Goal: Task Accomplishment & Management: Manage account settings

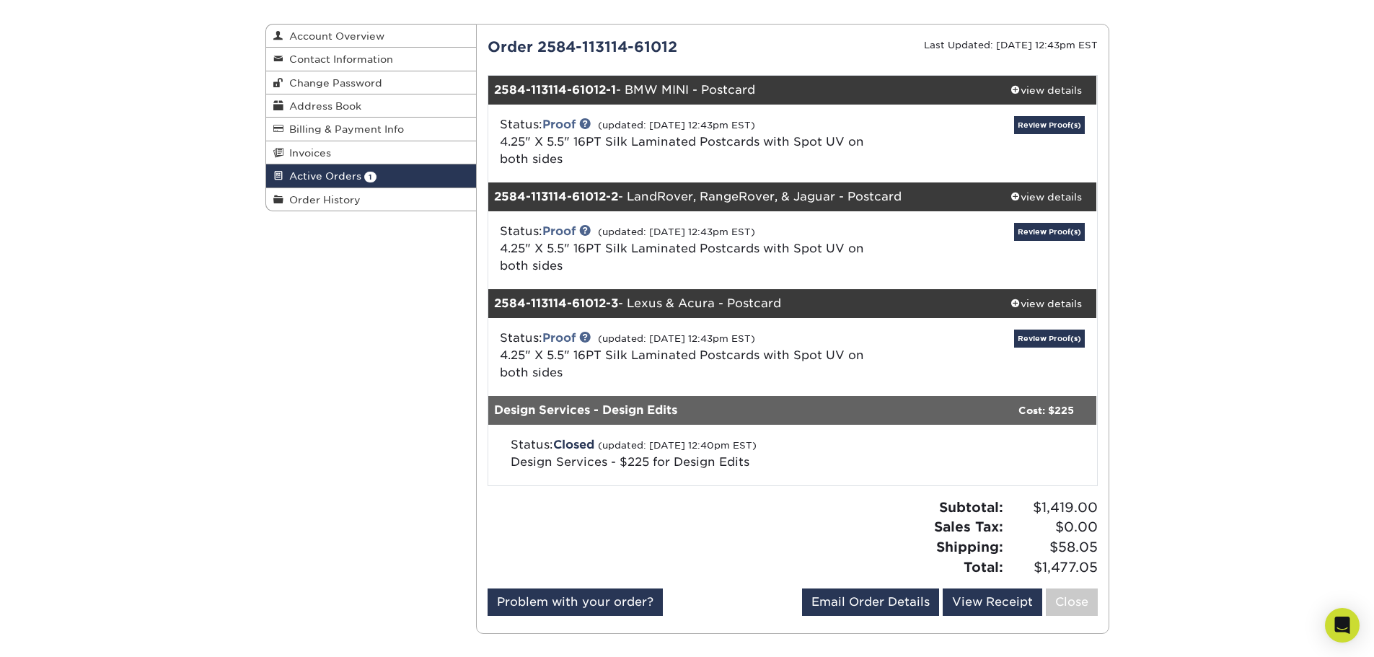
scroll to position [144, 0]
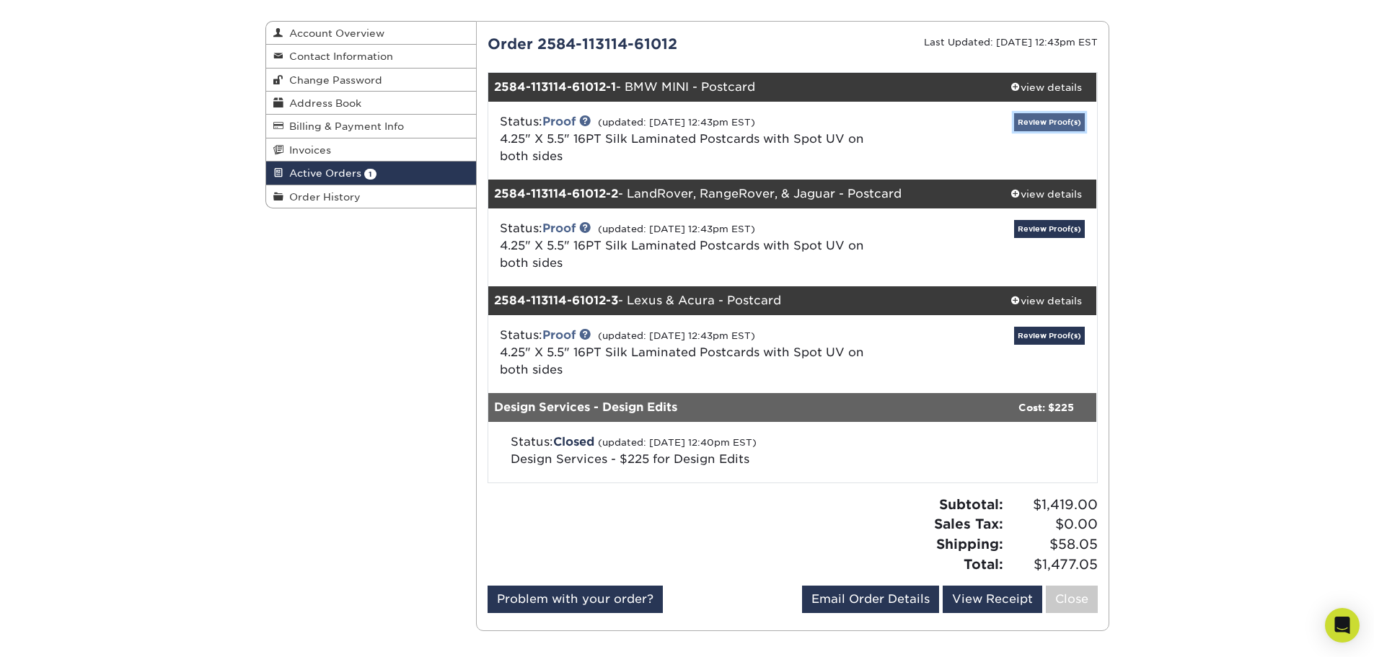
click at [1053, 125] on link "Review Proof(s)" at bounding box center [1049, 122] width 71 height 18
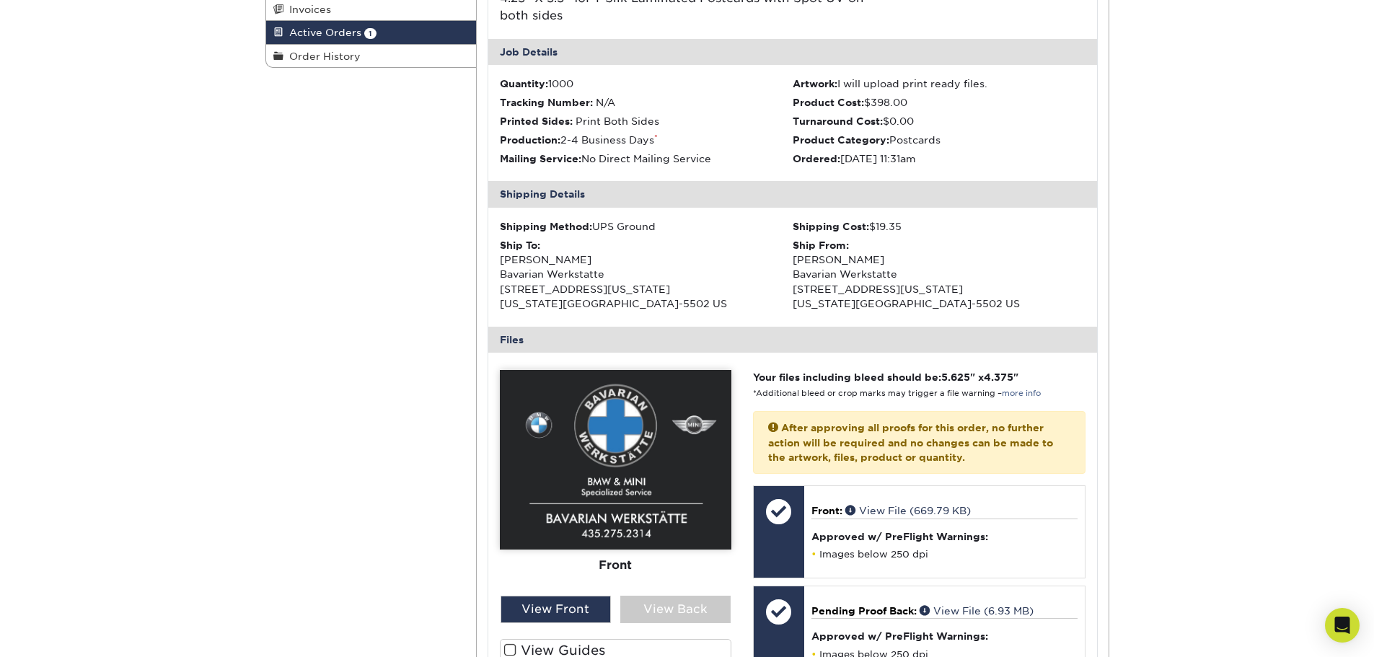
scroll to position [361, 0]
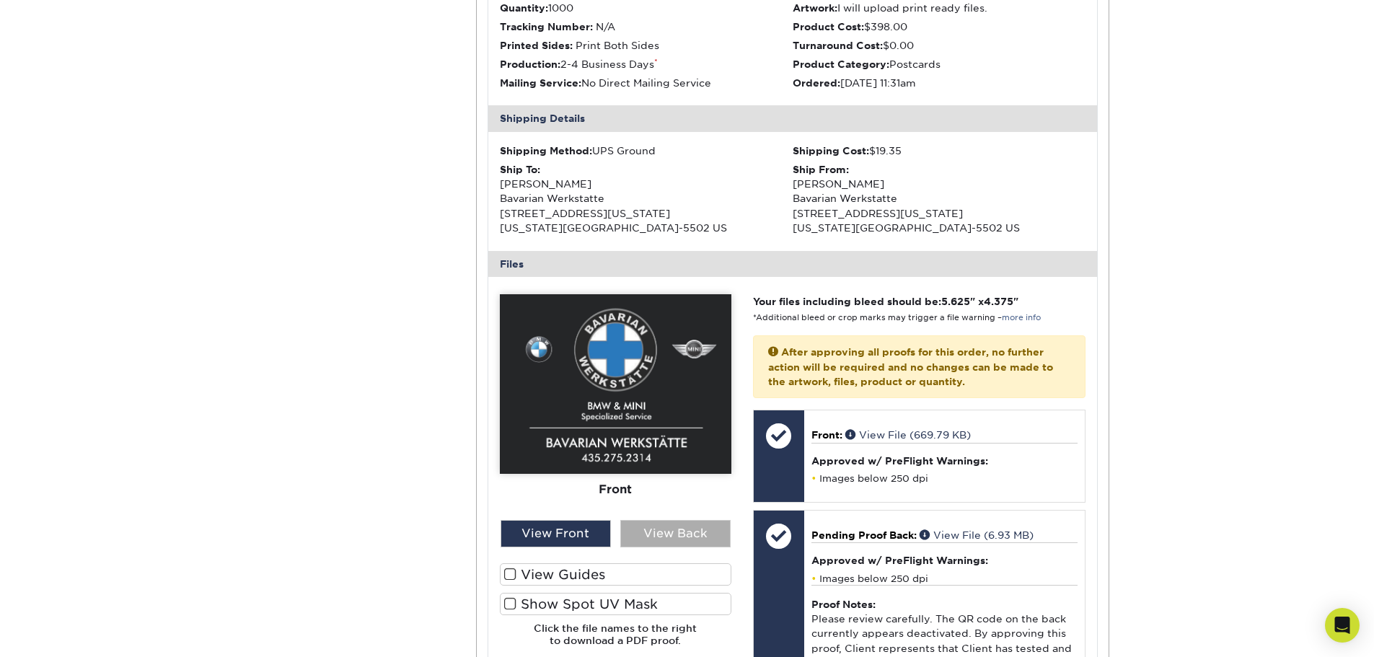
click at [679, 534] on div "View Back" at bounding box center [675, 533] width 110 height 27
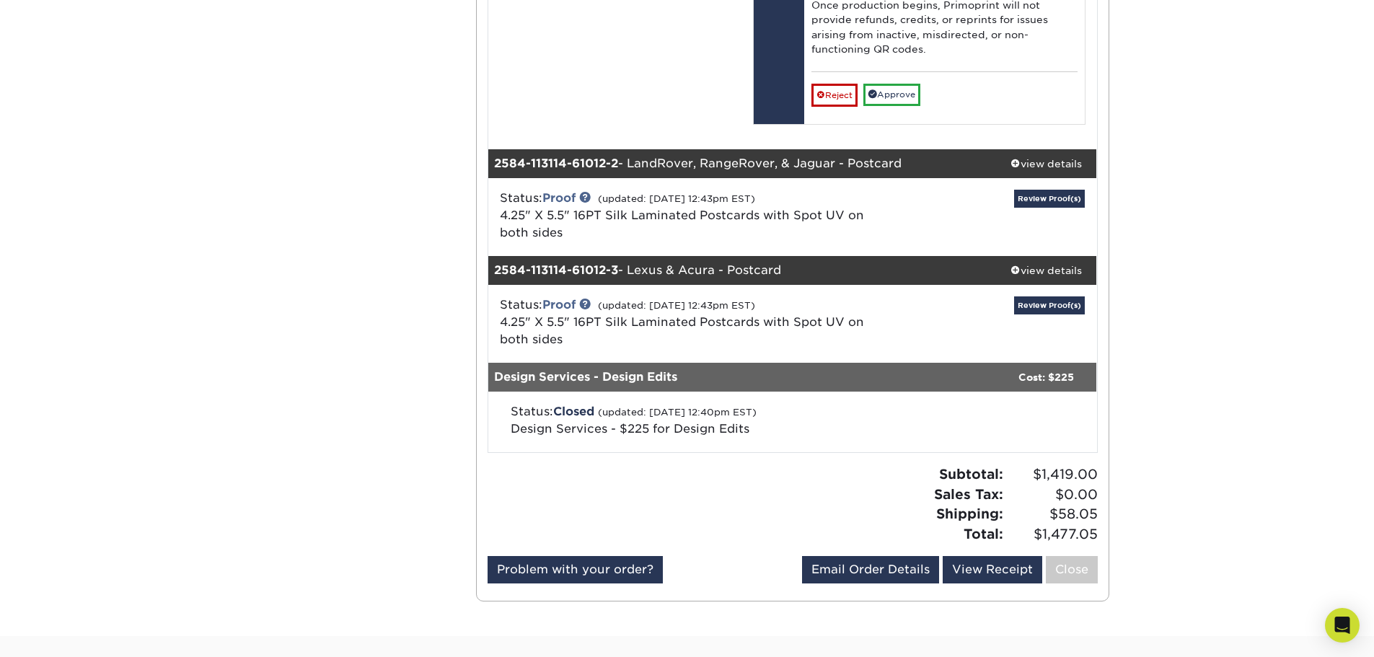
scroll to position [1370, 0]
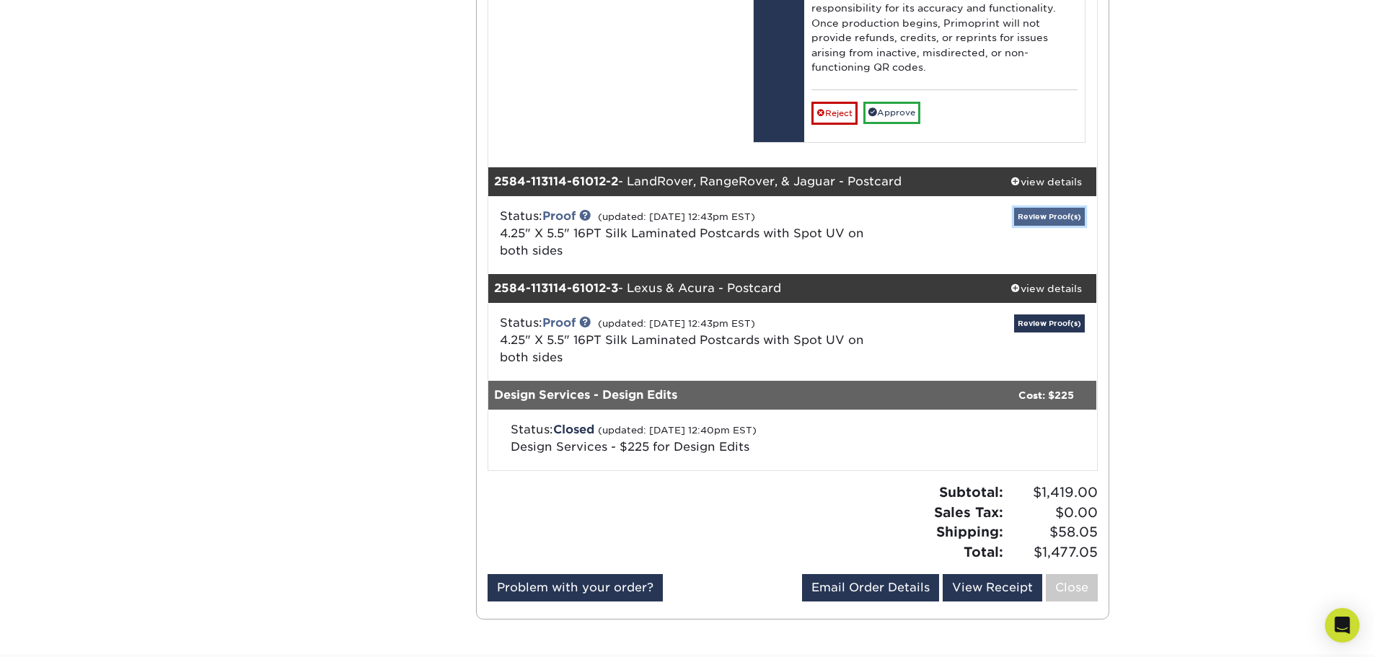
click at [1060, 219] on link "Review Proof(s)" at bounding box center [1049, 217] width 71 height 18
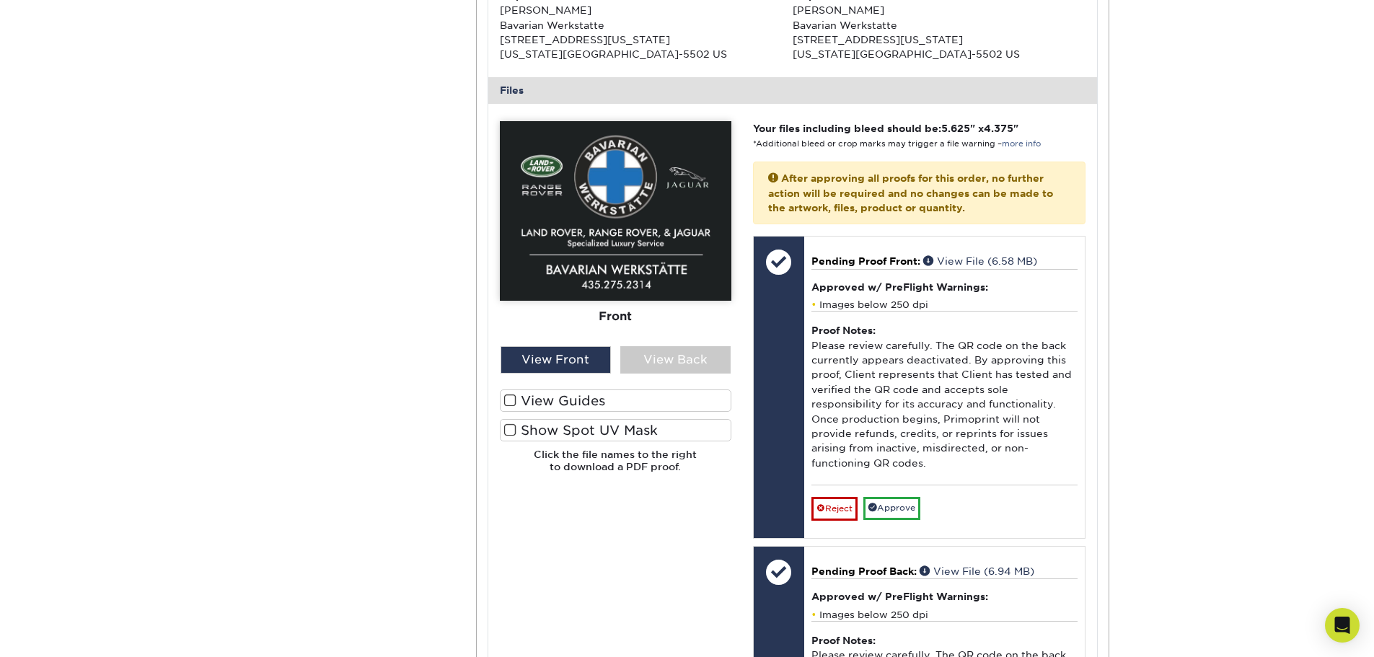
scroll to position [1875, 0]
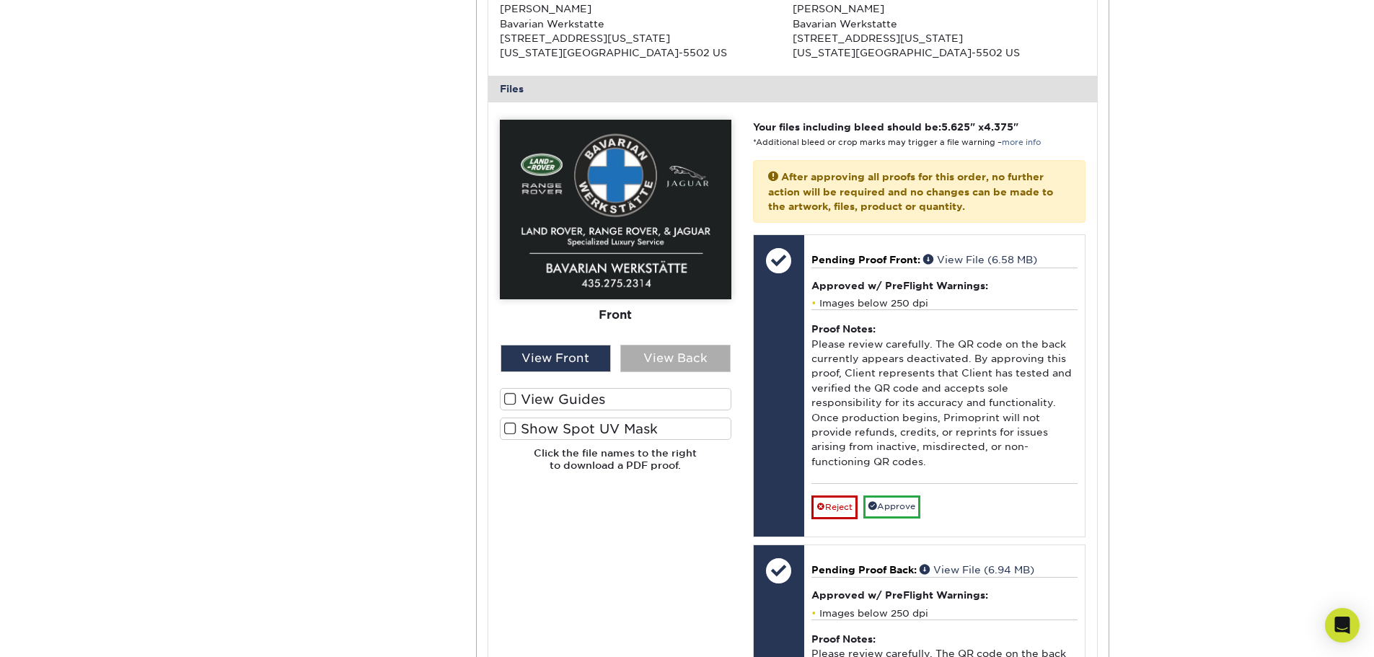
click at [661, 356] on div "View Back" at bounding box center [675, 358] width 110 height 27
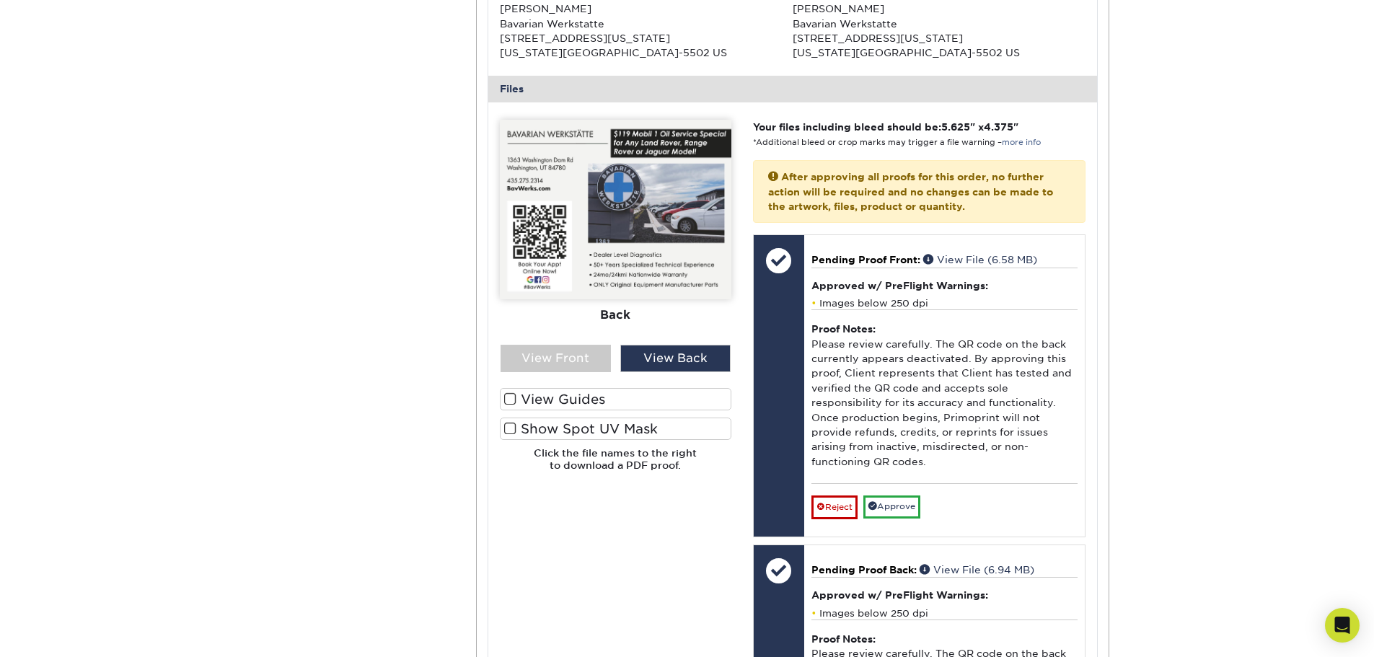
click at [649, 214] on img at bounding box center [616, 210] width 232 height 180
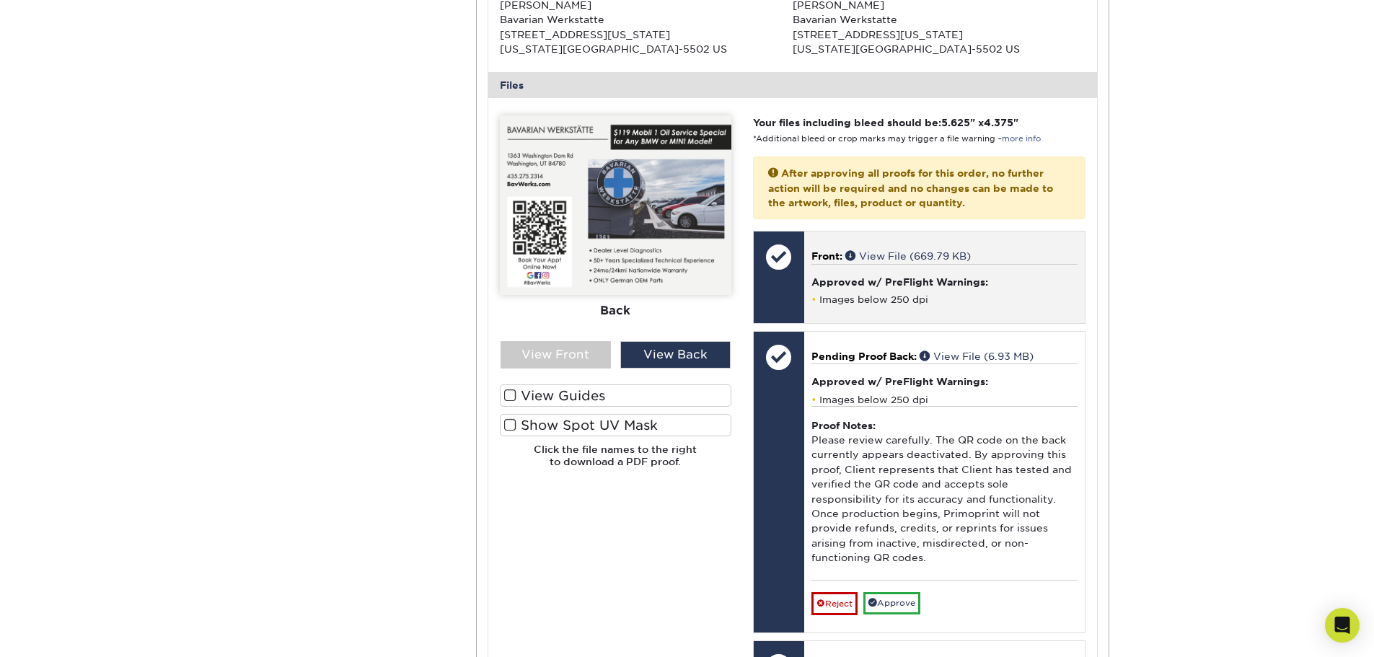
scroll to position [577, 0]
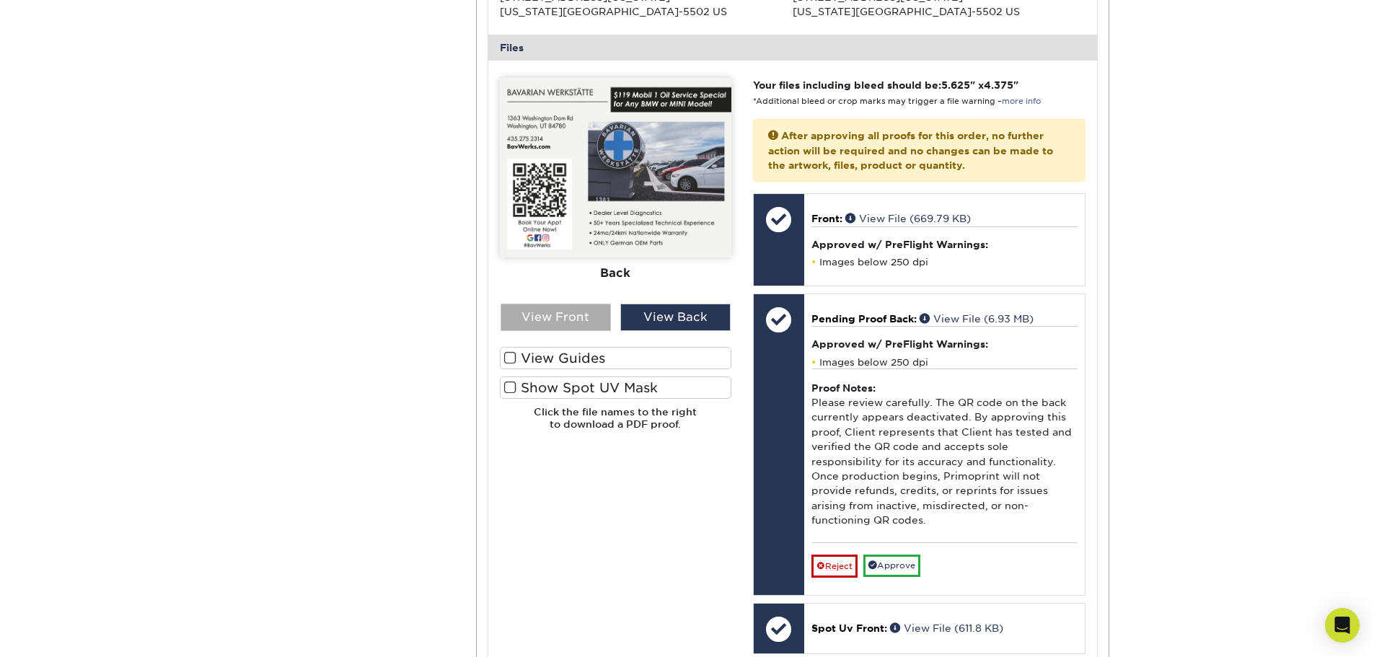
click at [568, 325] on div "View Front" at bounding box center [556, 317] width 110 height 27
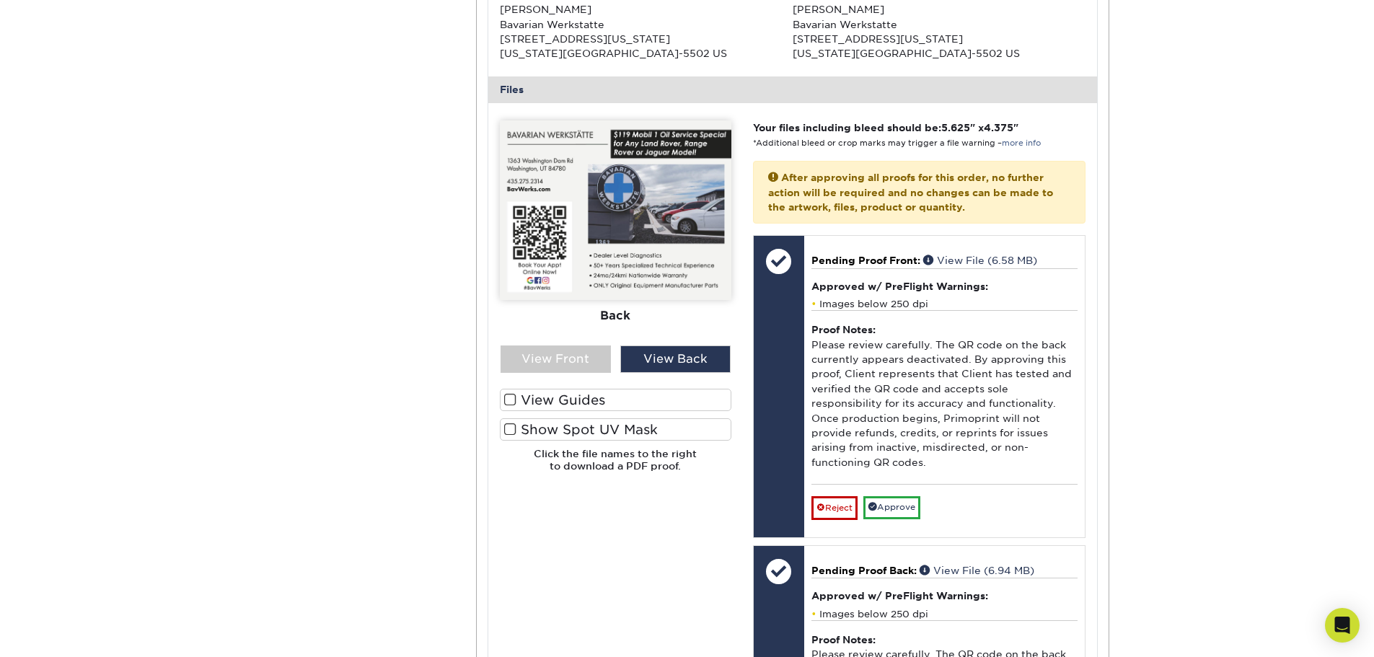
scroll to position [1875, 0]
click at [657, 239] on img at bounding box center [616, 210] width 232 height 180
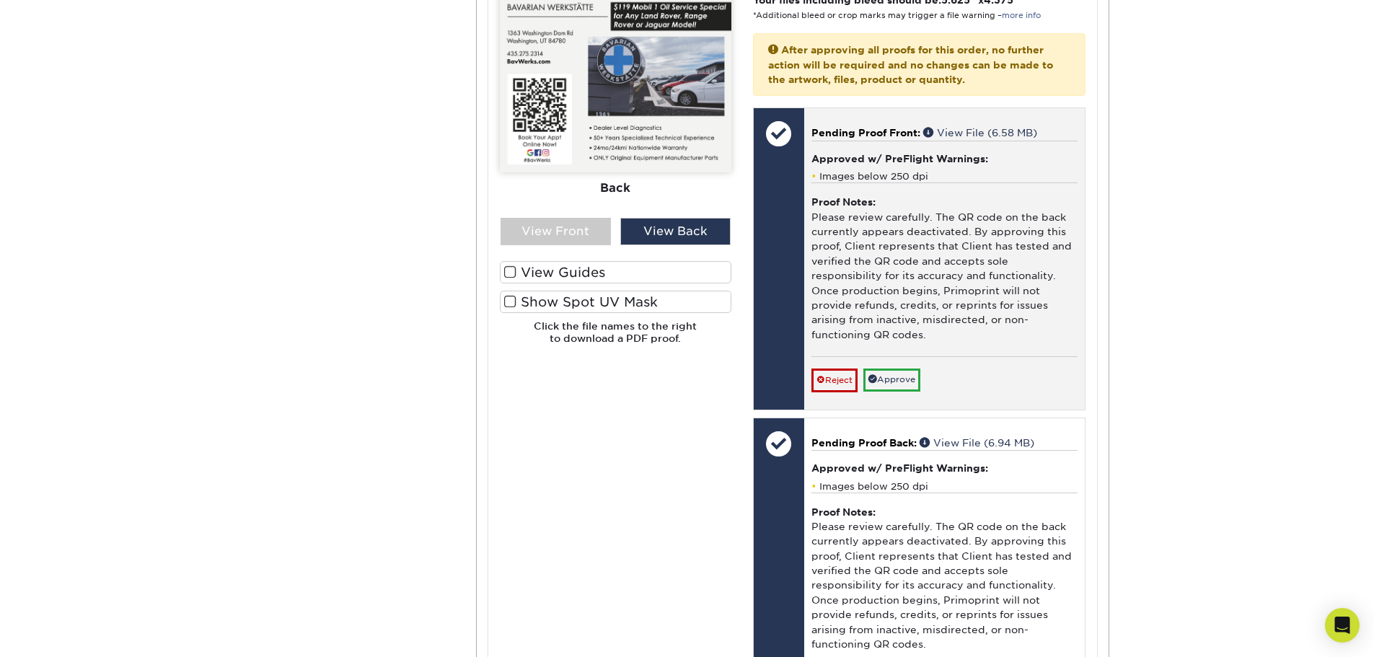
scroll to position [2019, 0]
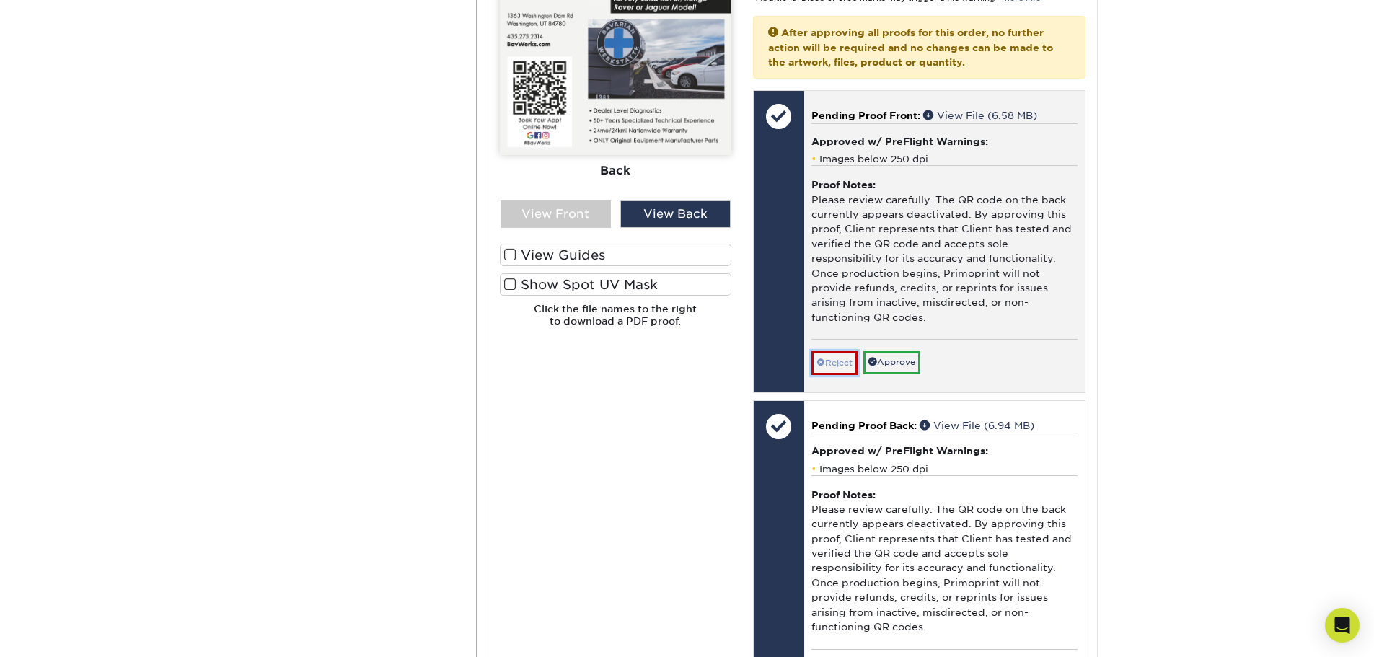
click at [840, 366] on link "Reject" at bounding box center [834, 362] width 46 height 23
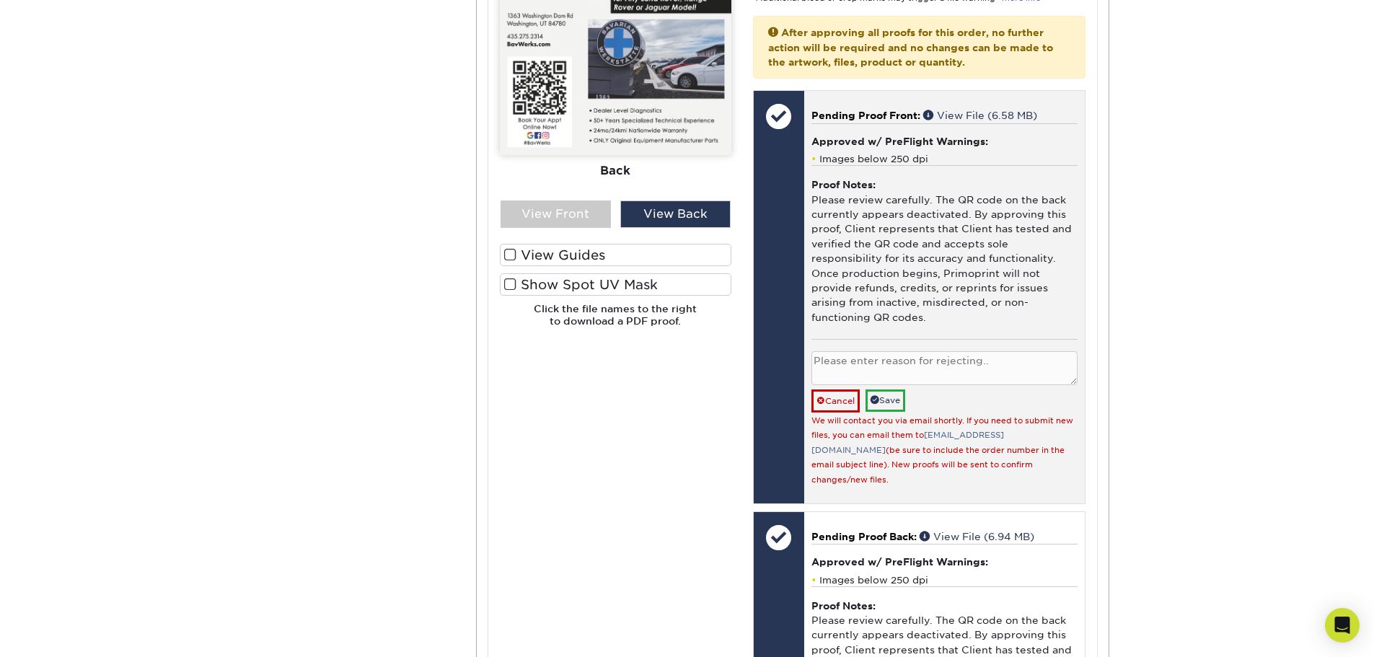
click at [840, 366] on textarea at bounding box center [944, 368] width 266 height 34
type textarea "Need to replace QR code."
click at [891, 401] on link "Save" at bounding box center [885, 400] width 40 height 22
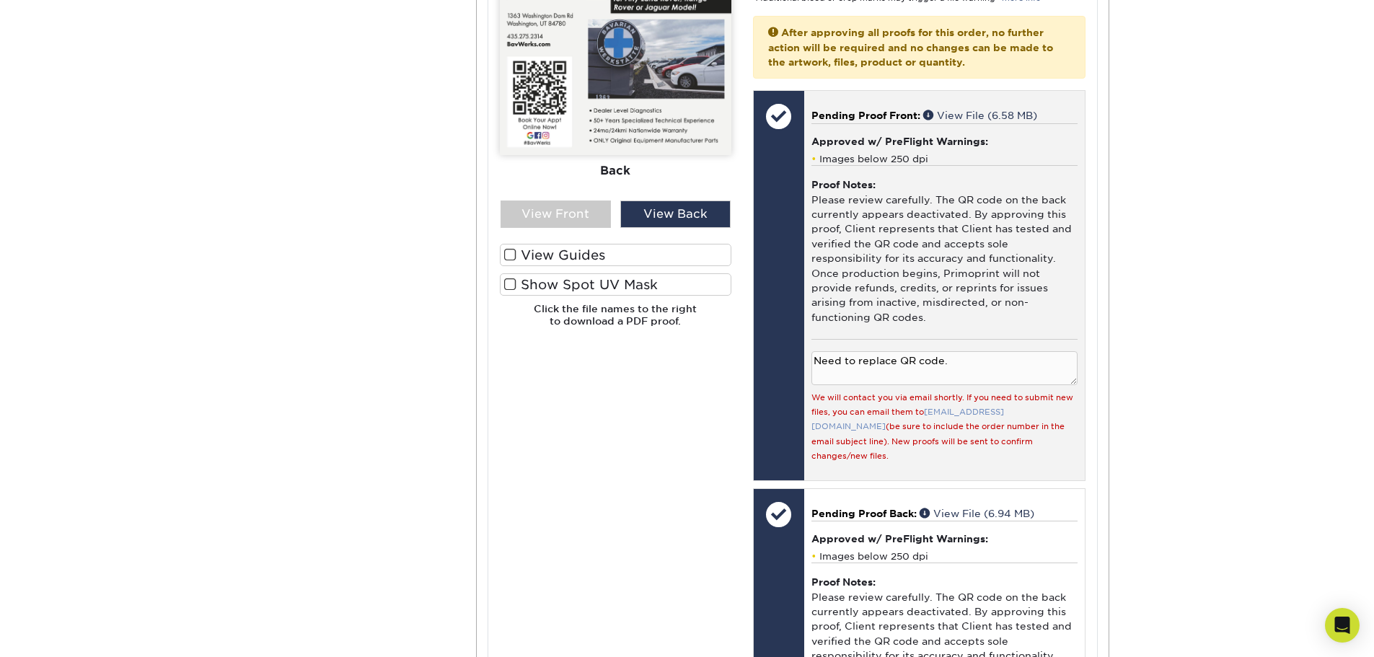
click at [968, 412] on link "[EMAIL_ADDRESS][DOMAIN_NAME]" at bounding box center [907, 419] width 193 height 24
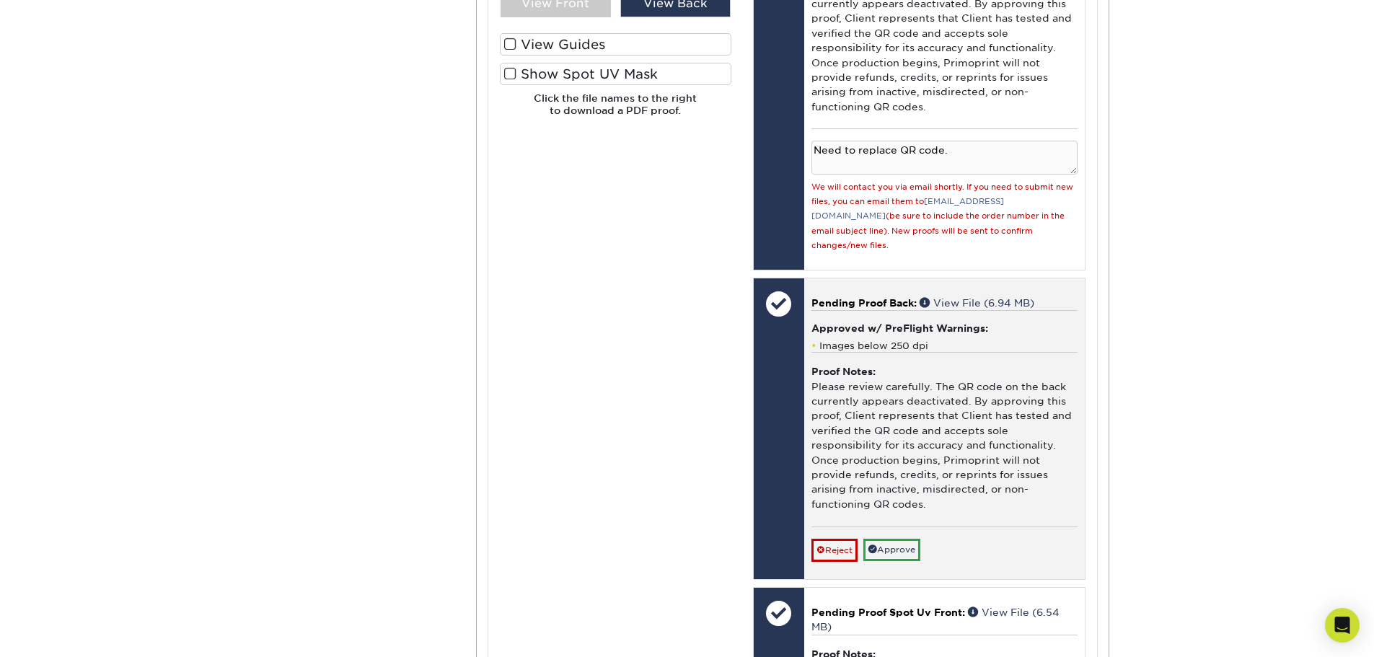
scroll to position [2236, 0]
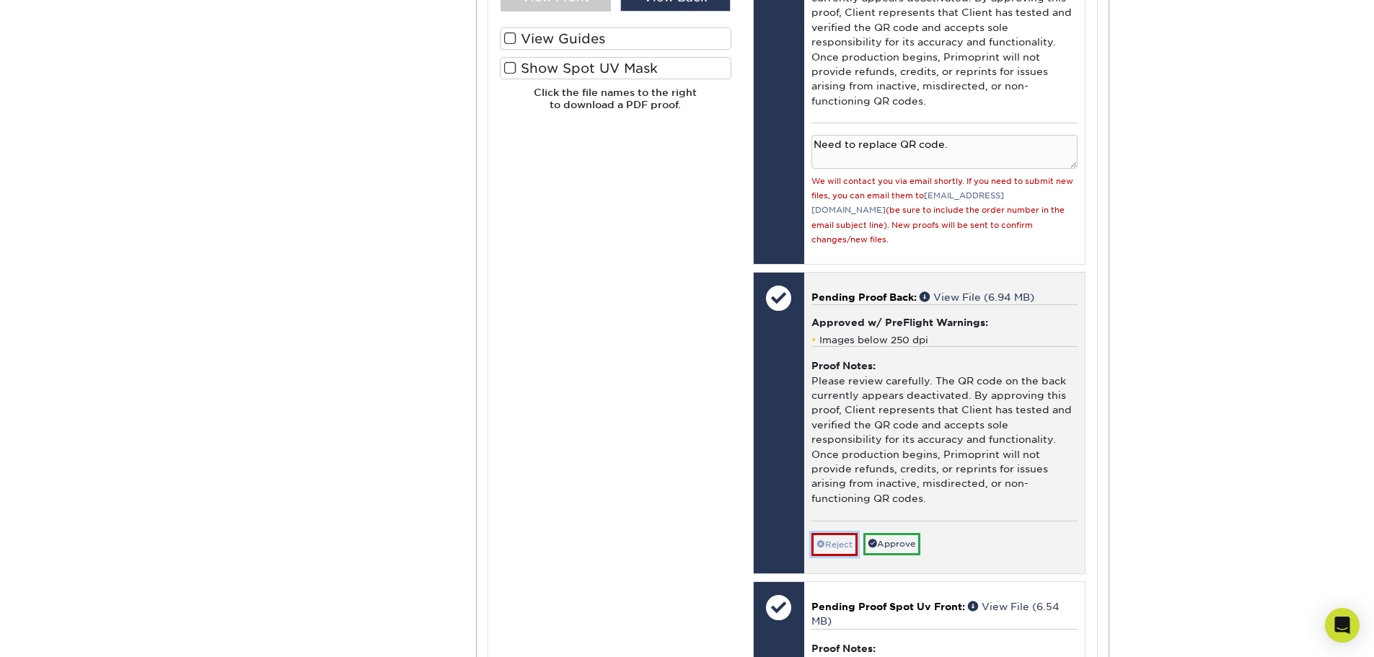
click at [832, 533] on link "Reject" at bounding box center [834, 544] width 46 height 23
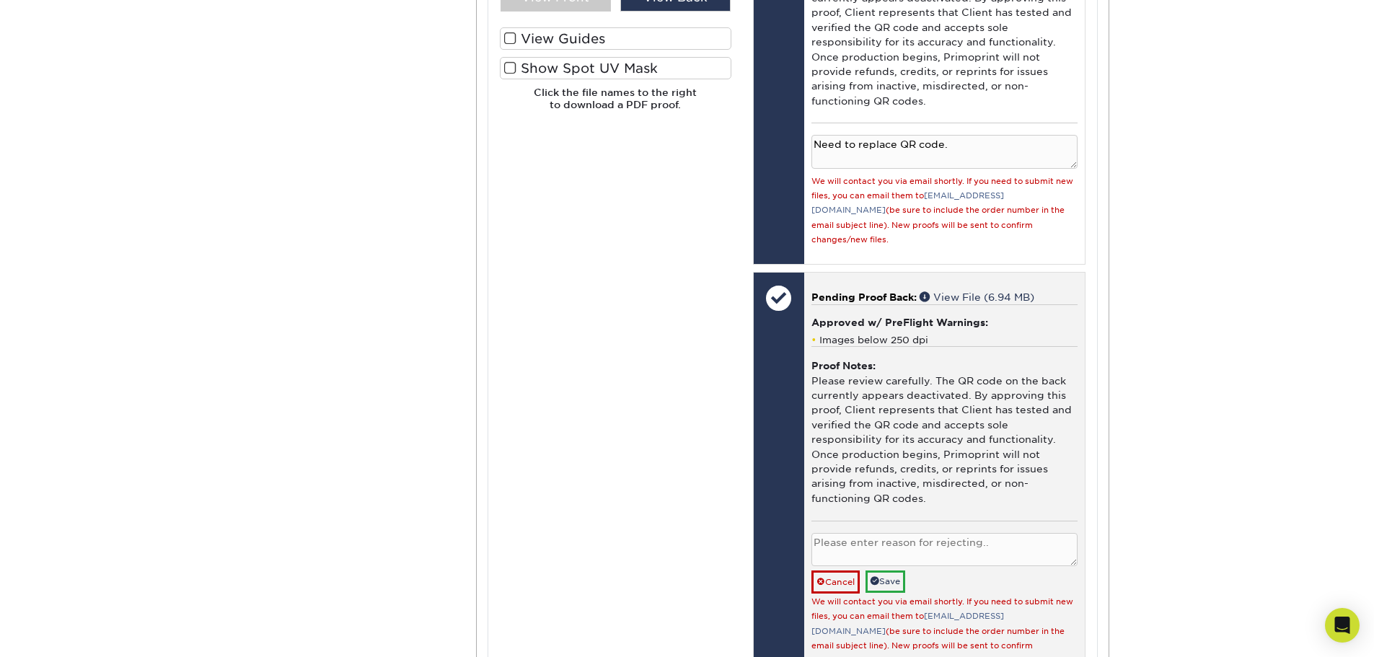
click at [824, 533] on textarea at bounding box center [944, 550] width 266 height 34
type textarea "P"
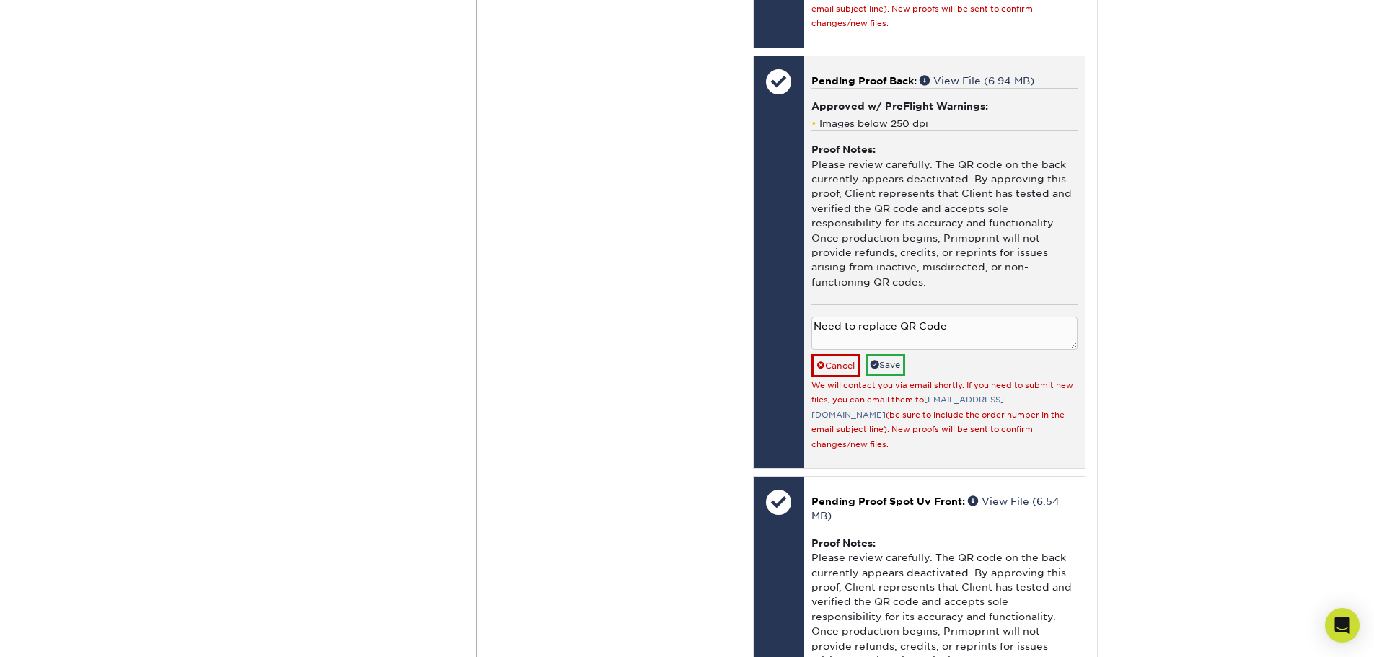
scroll to position [2524, 0]
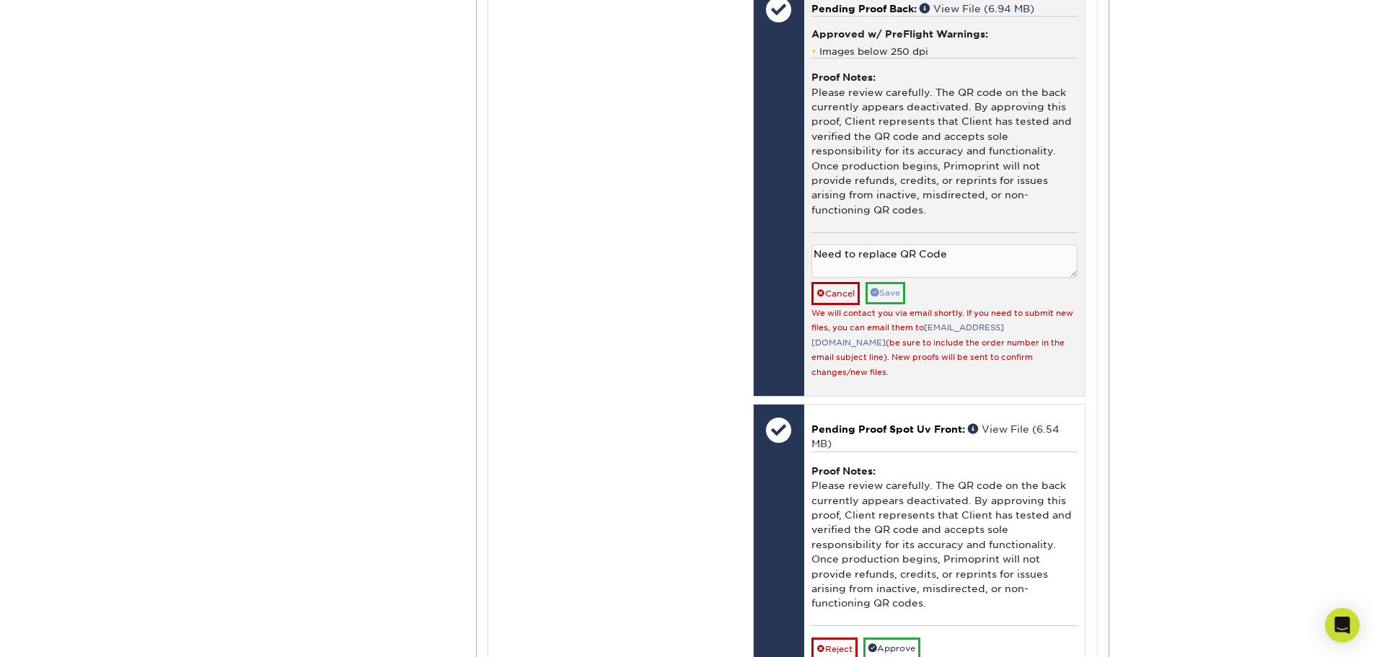
type textarea "Need to replace QR Code"
click at [904, 282] on link "Save" at bounding box center [885, 293] width 40 height 22
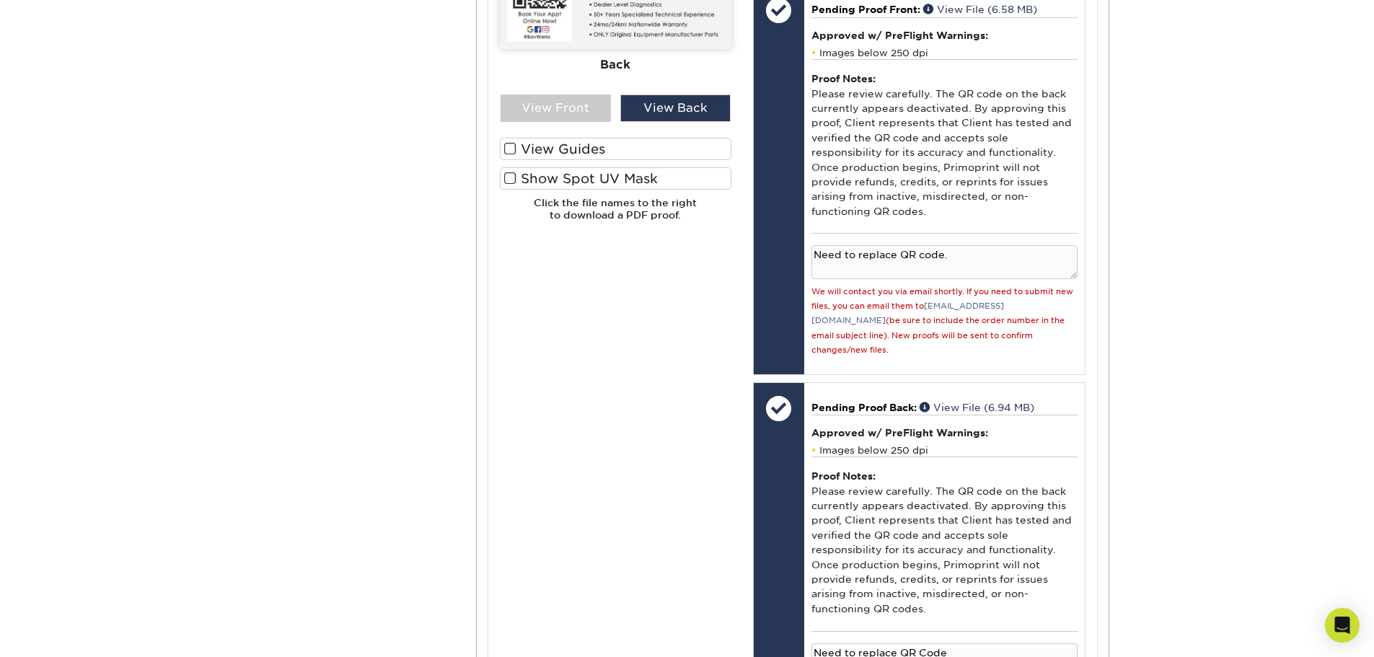
scroll to position [1947, 0]
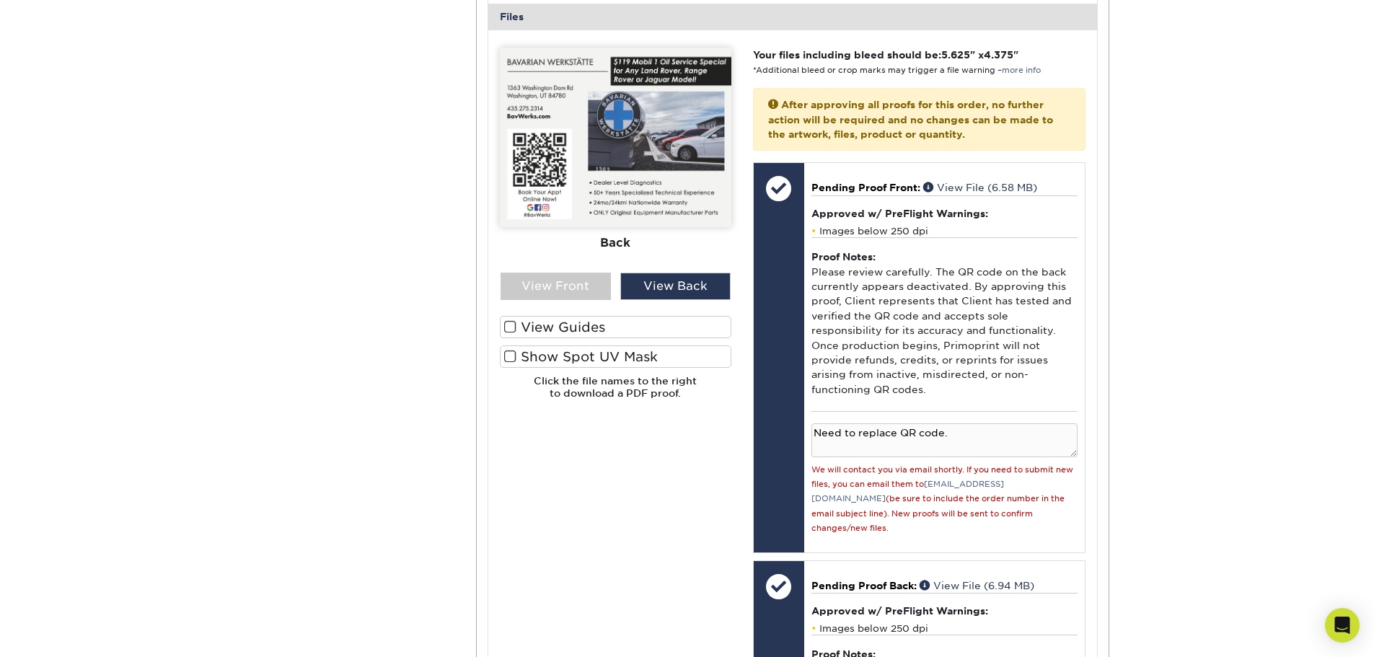
click at [543, 351] on label "Show Spot UV Mask" at bounding box center [616, 356] width 232 height 22
click at [0, 0] on input "Show Spot UV Mask" at bounding box center [0, 0] width 0 height 0
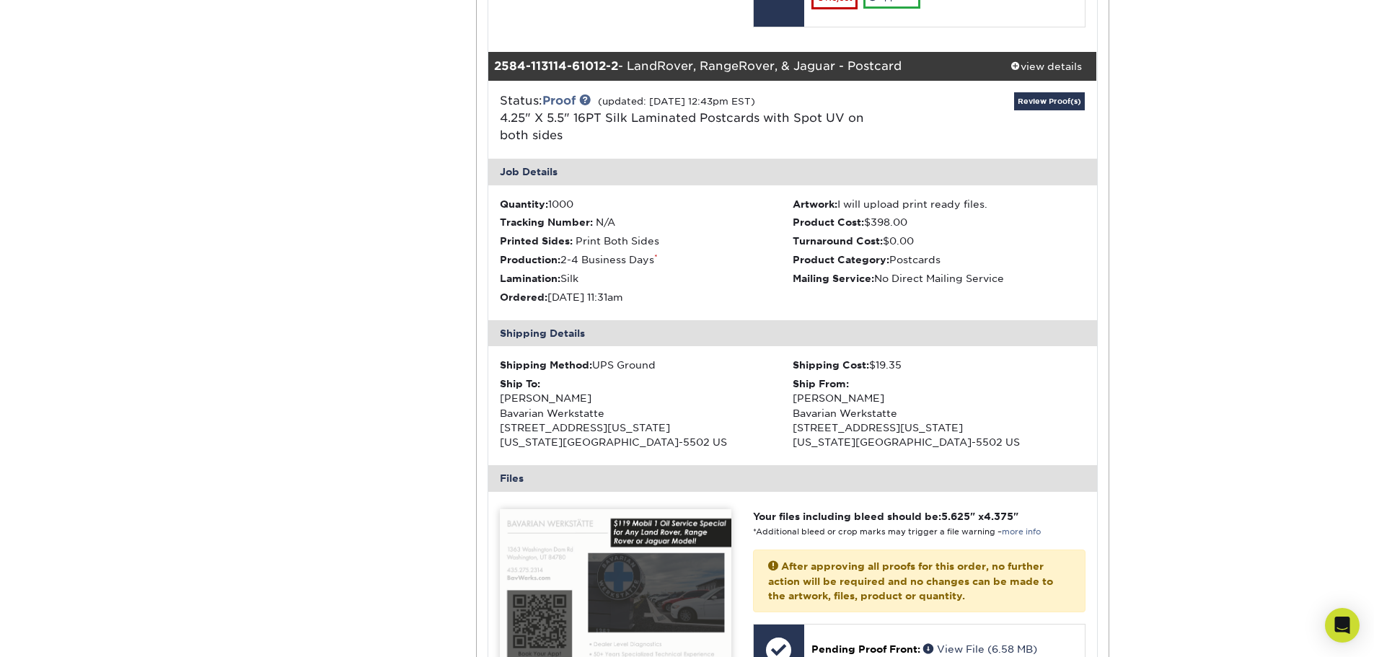
scroll to position [1587, 0]
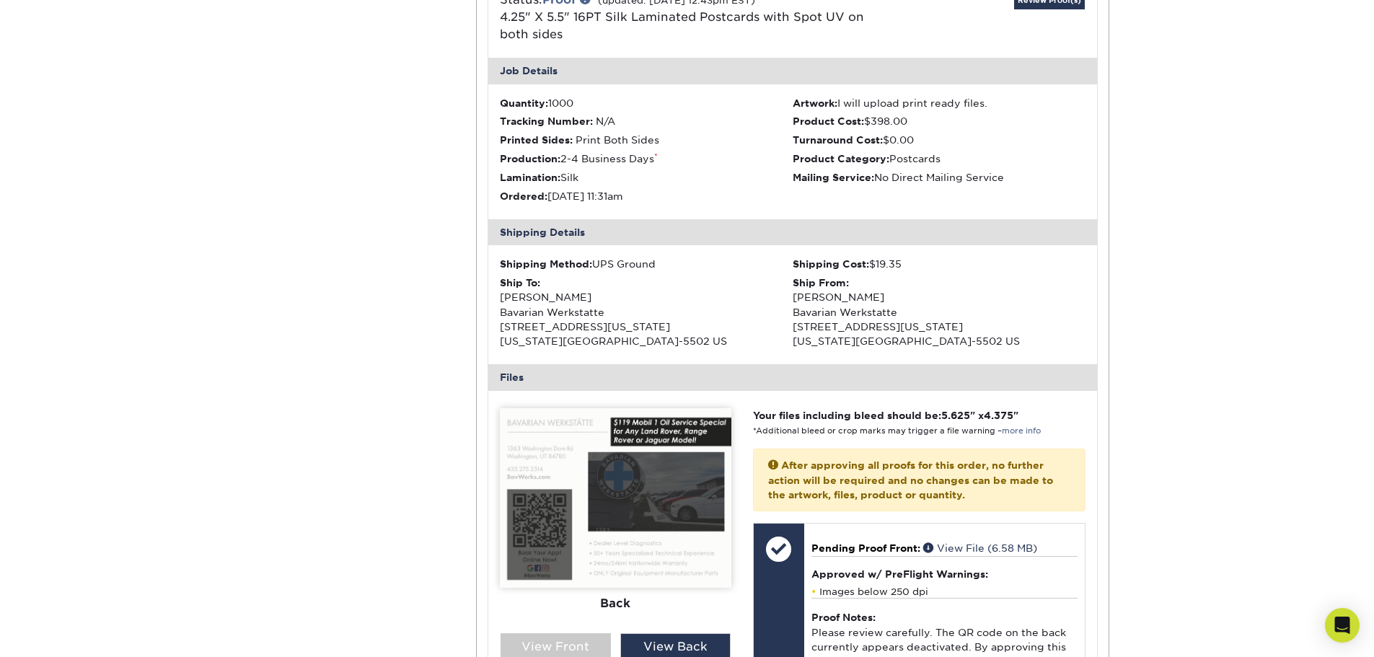
click at [550, 416] on img at bounding box center [616, 498] width 232 height 180
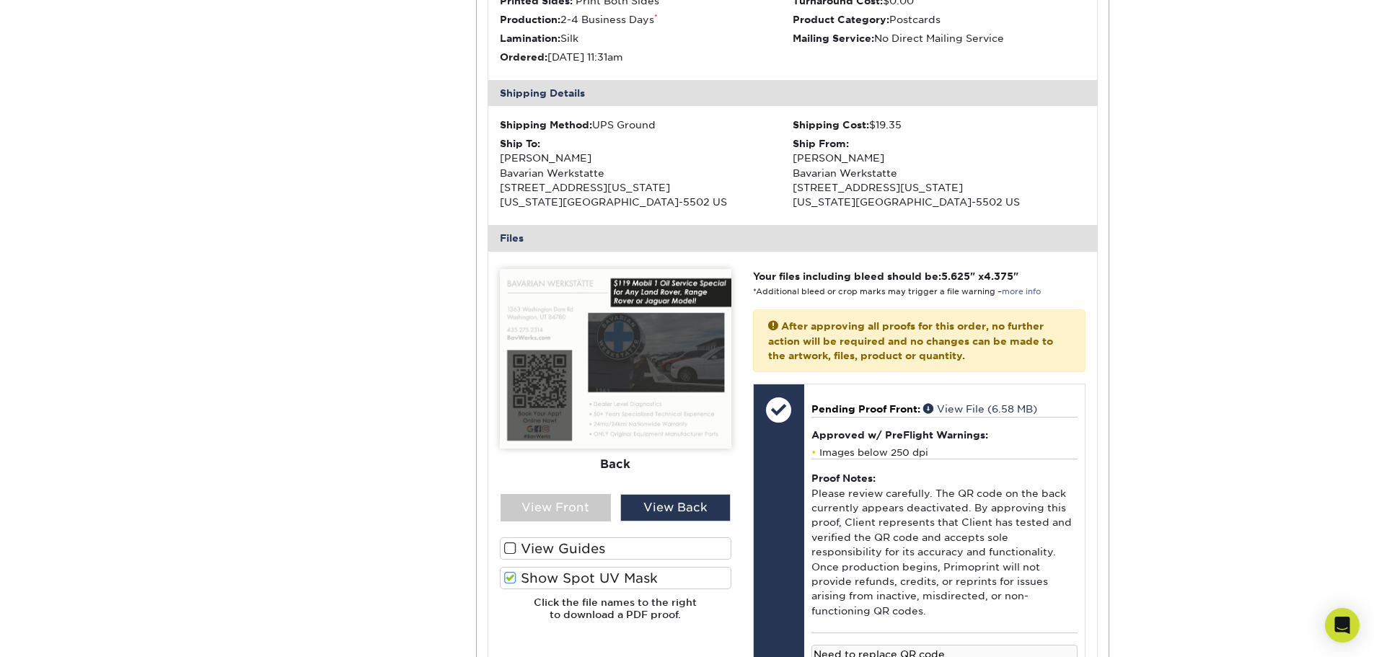
scroll to position [1803, 0]
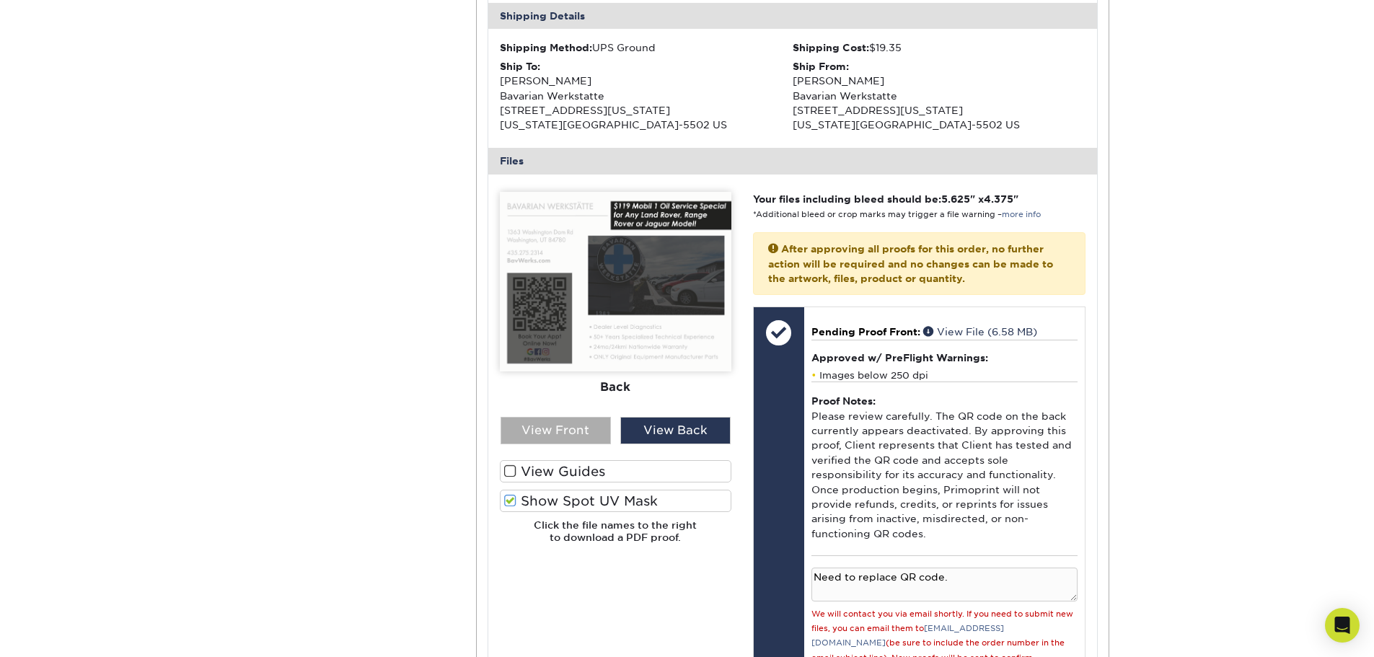
click at [550, 424] on div "View Front" at bounding box center [556, 430] width 110 height 27
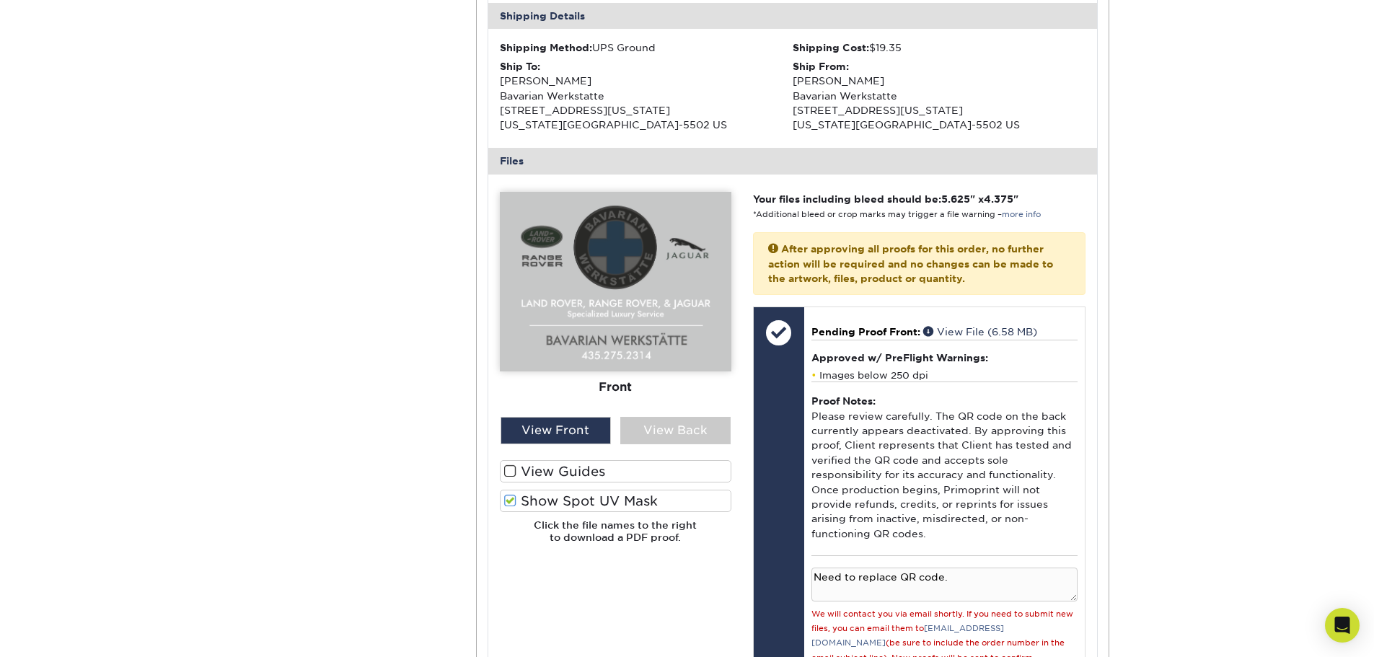
click at [443, 348] on div "Active Orders Account Overview Contact Information Change Password Address Book…" at bounding box center [687, 196] width 865 height 3736
click at [512, 500] on span at bounding box center [510, 501] width 12 height 14
click at [0, 0] on input "Show Spot UV Mask" at bounding box center [0, 0] width 0 height 0
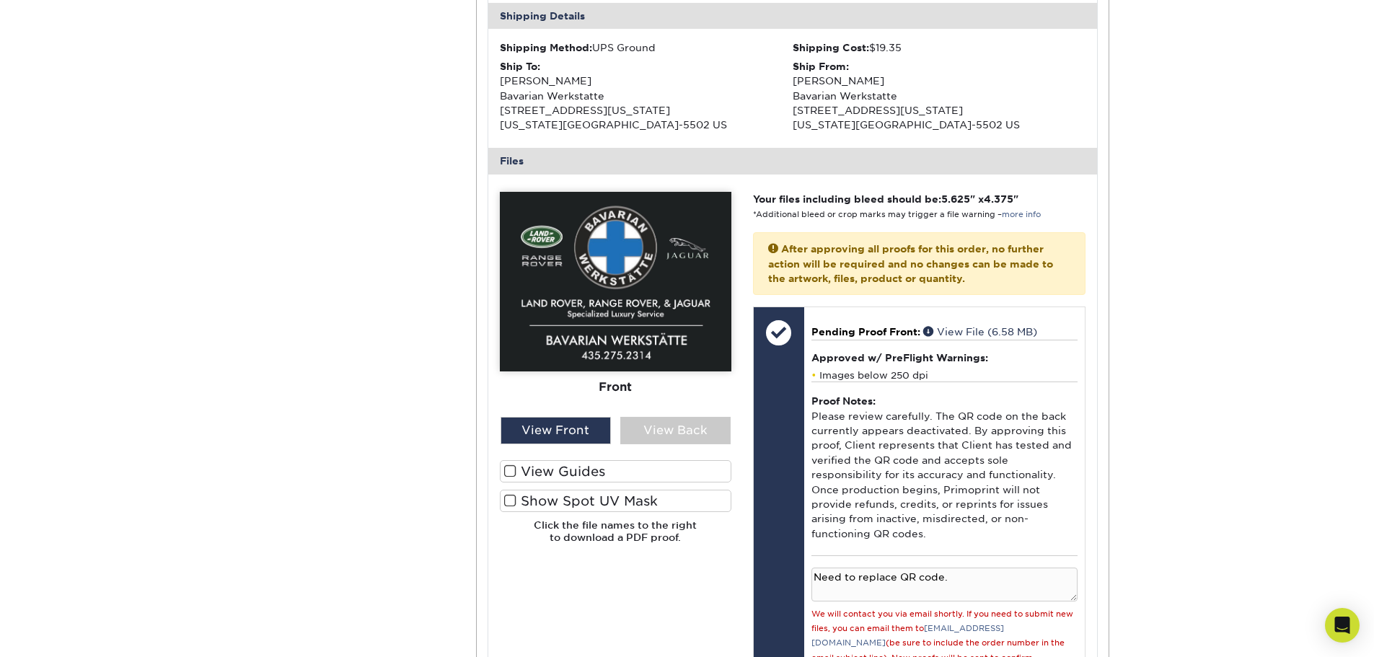
click at [512, 500] on span at bounding box center [510, 501] width 12 height 14
click at [0, 0] on input "Show Spot UV Mask" at bounding box center [0, 0] width 0 height 0
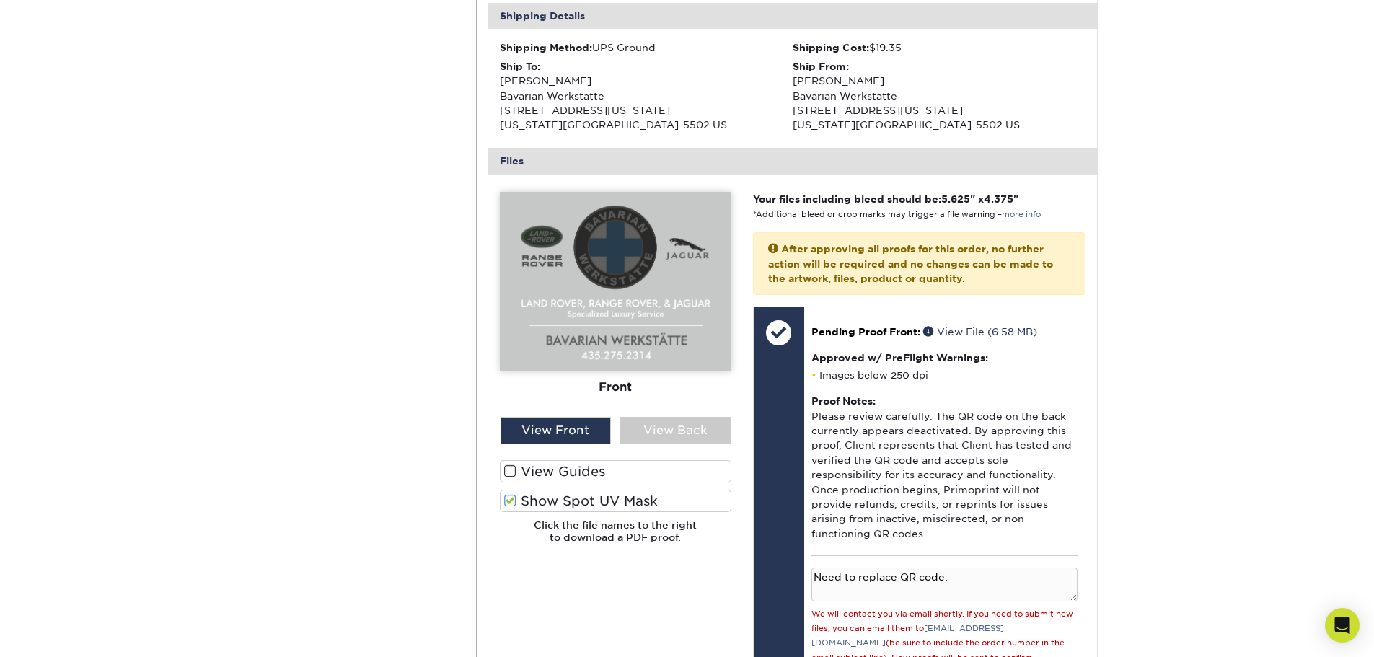
click at [512, 500] on span at bounding box center [510, 501] width 12 height 14
click at [0, 0] on input "Show Spot UV Mask" at bounding box center [0, 0] width 0 height 0
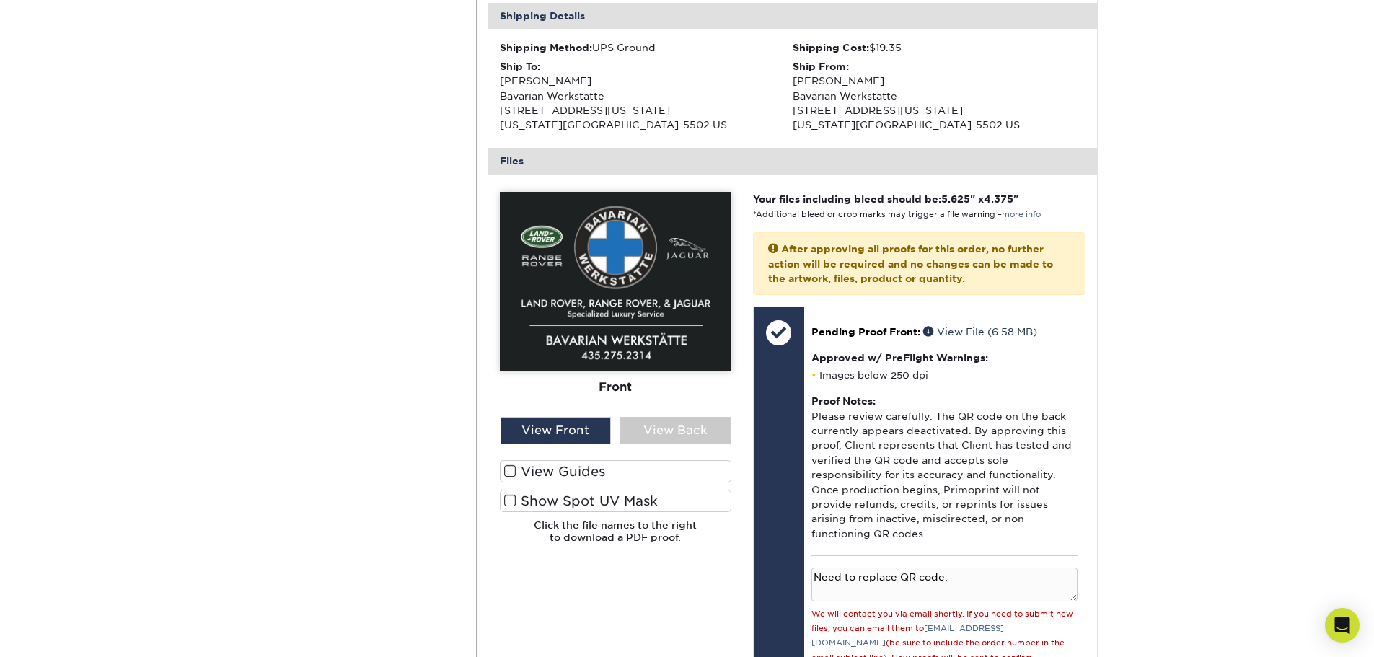
click at [574, 239] on img at bounding box center [616, 282] width 232 height 180
click at [581, 286] on img at bounding box center [616, 282] width 232 height 180
click at [682, 438] on div "View Back" at bounding box center [675, 430] width 110 height 27
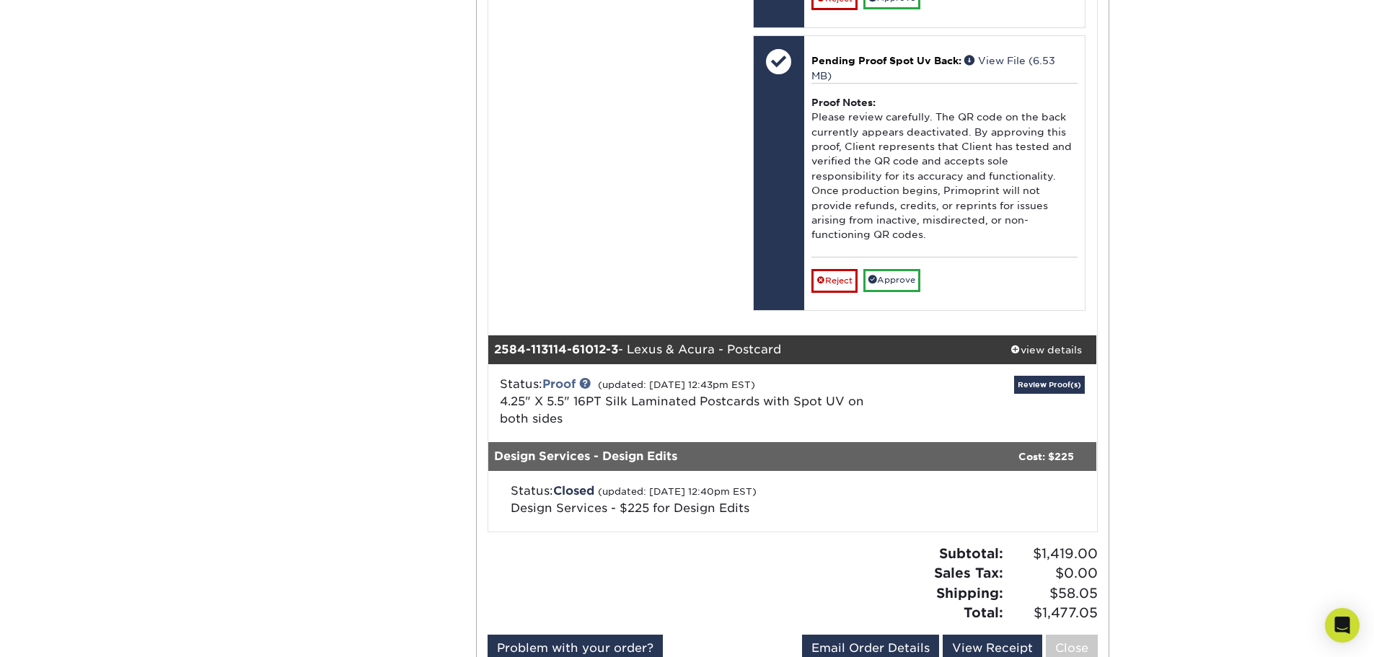
scroll to position [3318, 0]
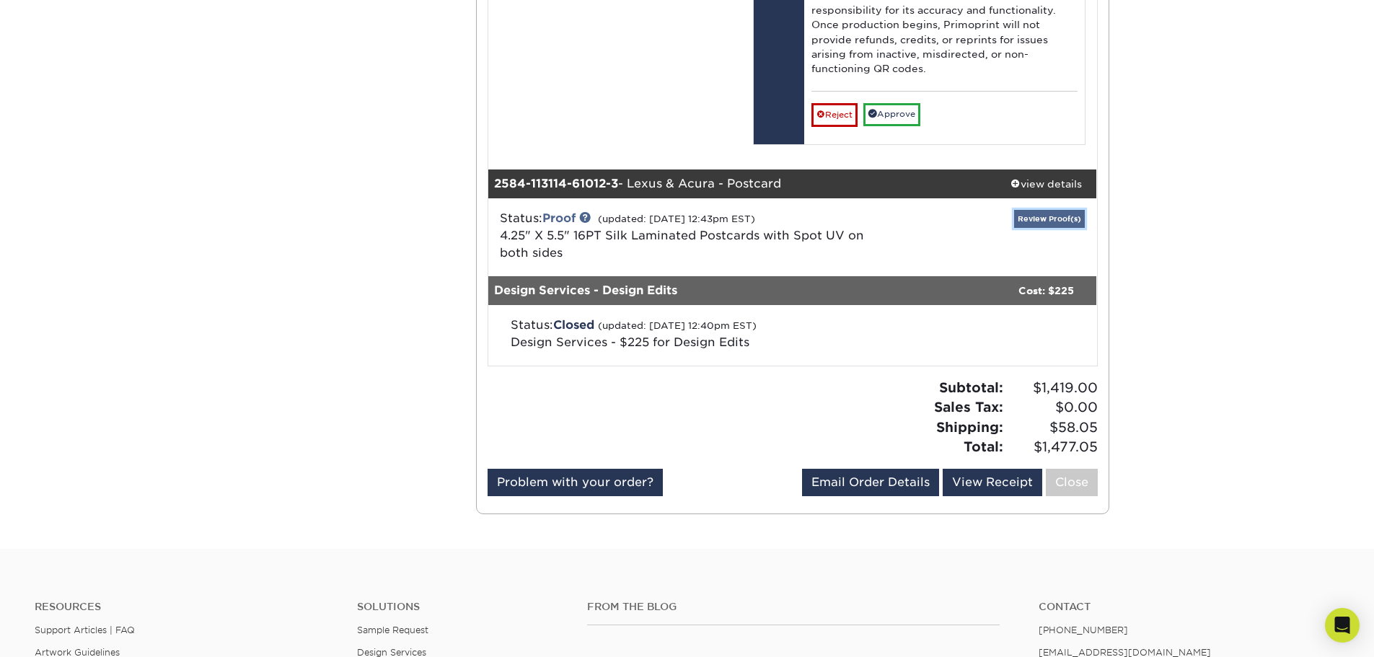
click at [1035, 210] on link "Review Proof(s)" at bounding box center [1049, 219] width 71 height 18
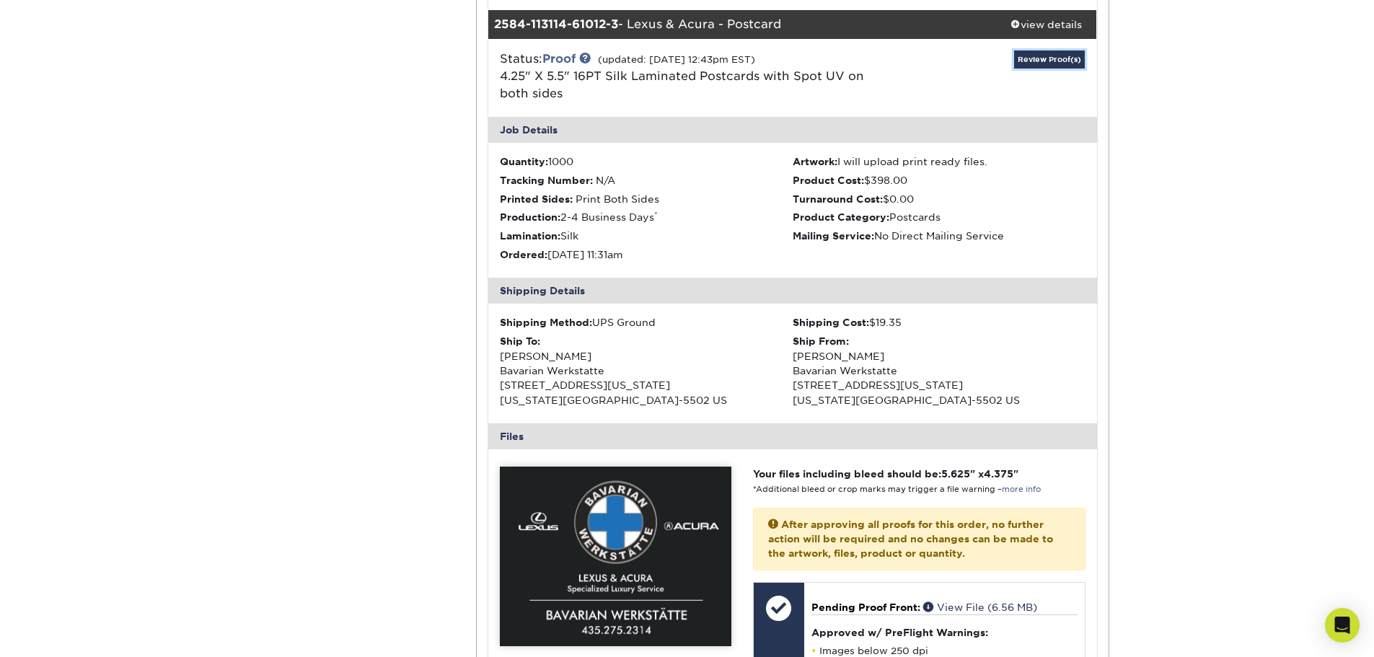
scroll to position [3678, 0]
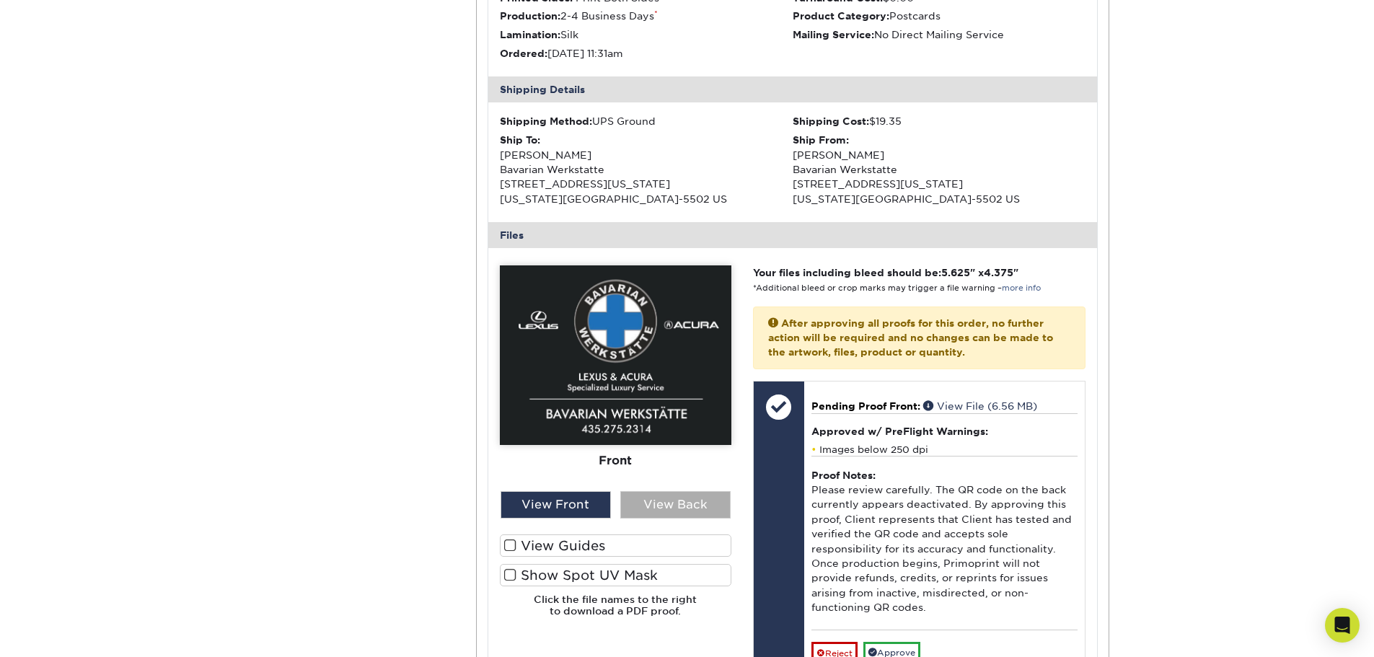
click at [655, 491] on div "View Back" at bounding box center [675, 504] width 110 height 27
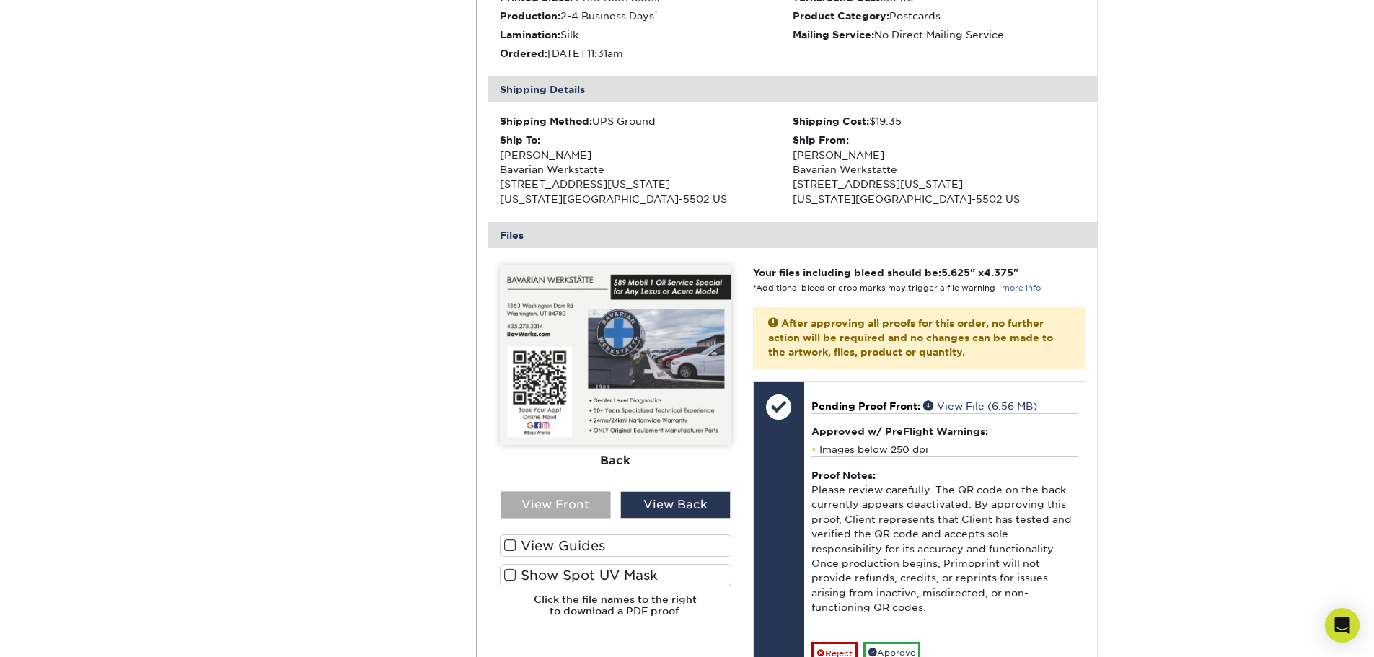
click at [532, 491] on div "View Front" at bounding box center [556, 504] width 110 height 27
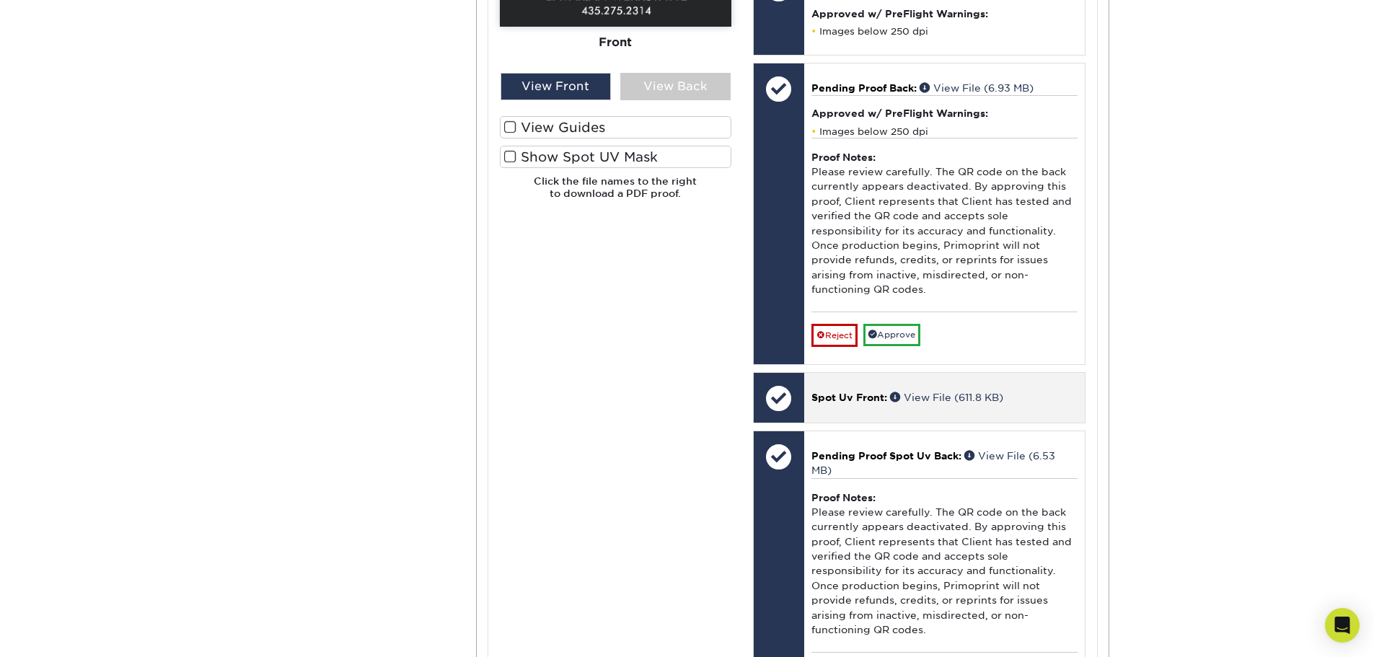
scroll to position [793, 0]
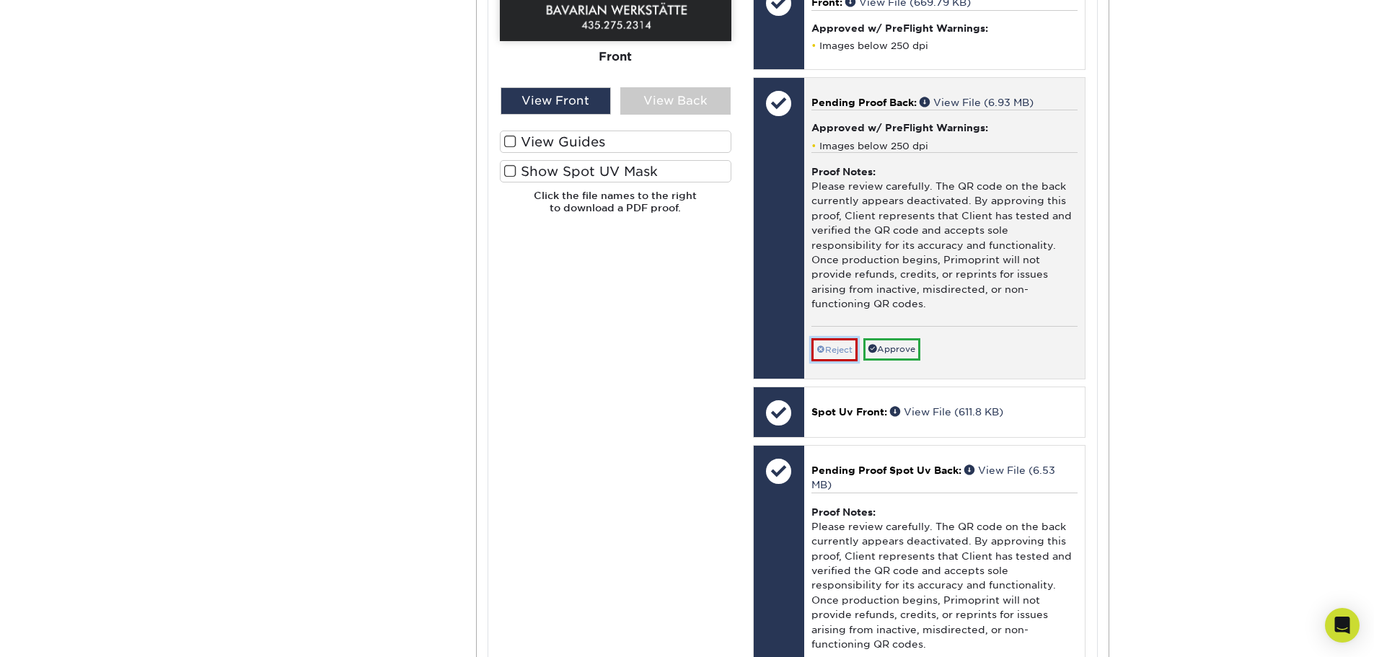
click at [845, 353] on link "Reject" at bounding box center [834, 349] width 46 height 23
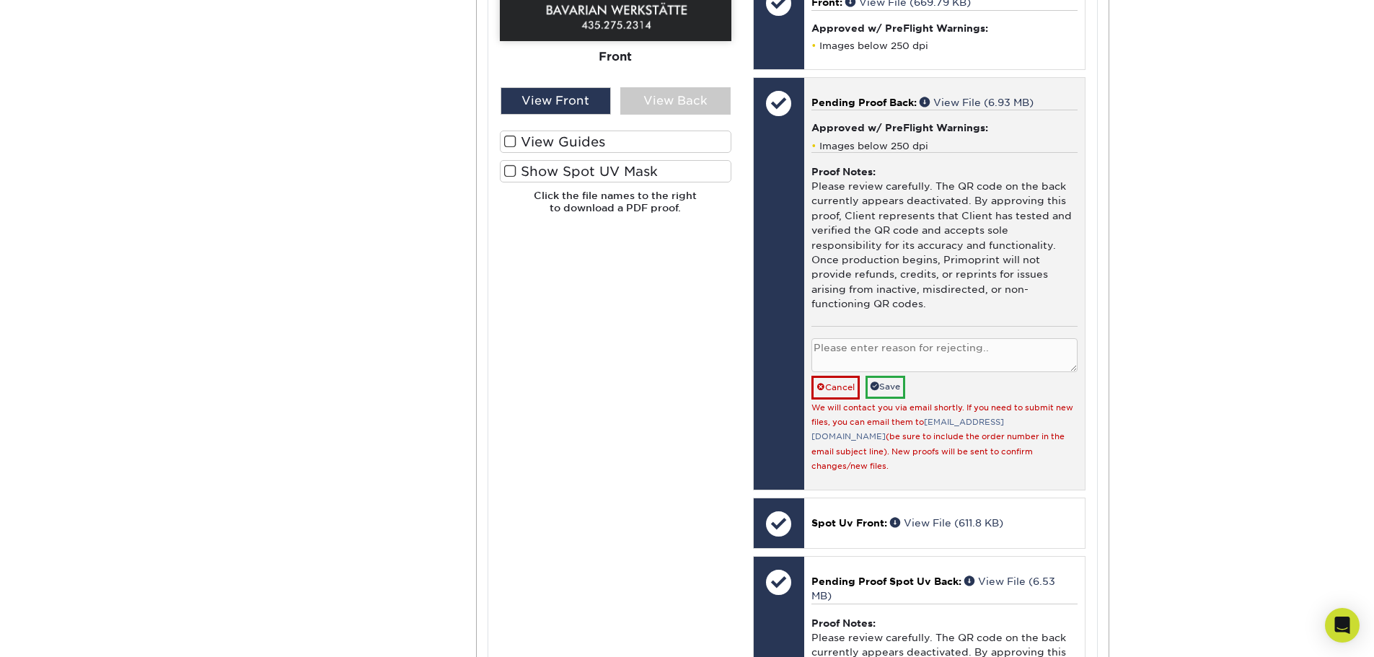
click at [845, 353] on textarea at bounding box center [944, 355] width 266 height 34
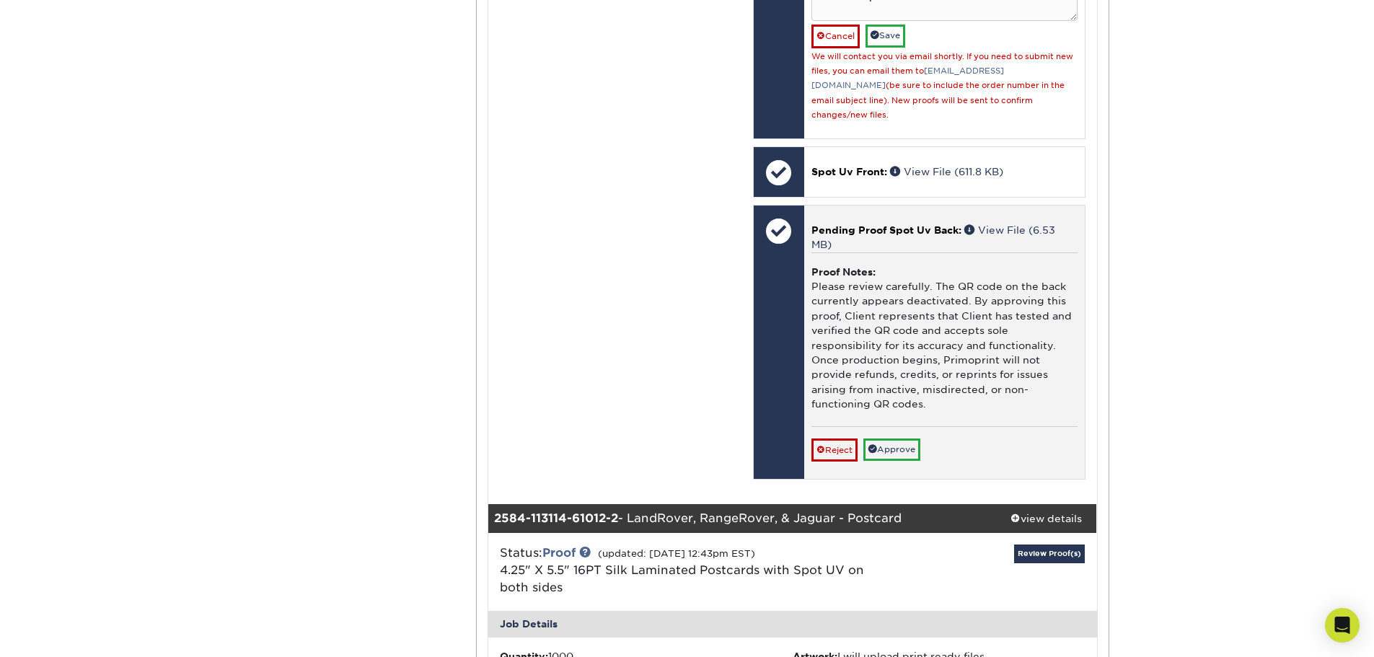
scroll to position [1154, 0]
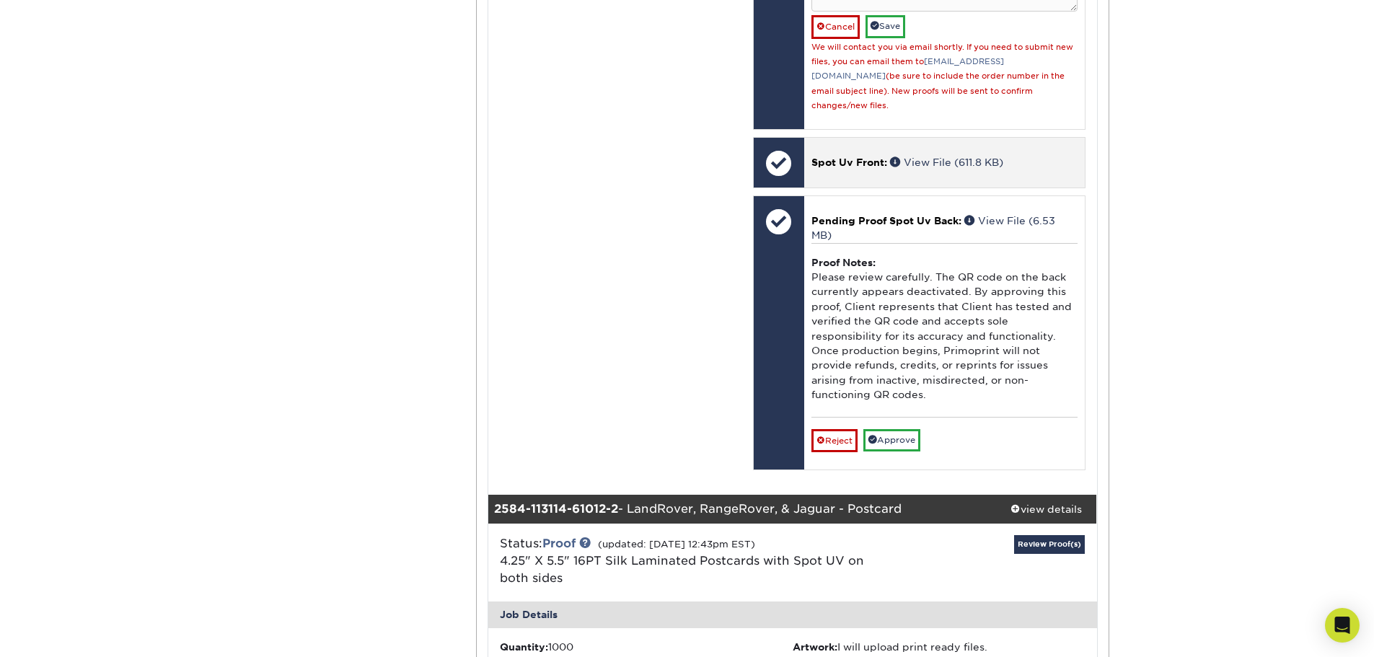
type textarea "Need to replace QR Code"
click at [862, 156] on span "Spot Uv Front:" at bounding box center [849, 162] width 76 height 12
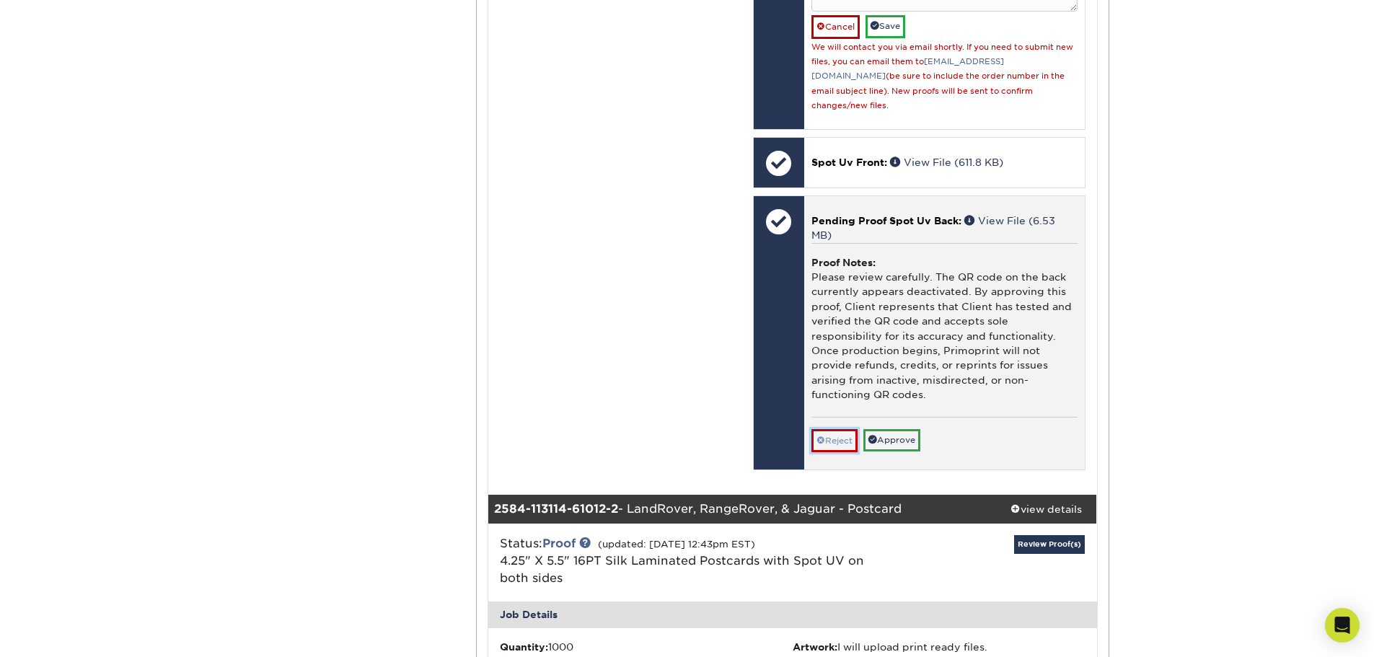
click at [833, 435] on link "Reject" at bounding box center [834, 440] width 46 height 23
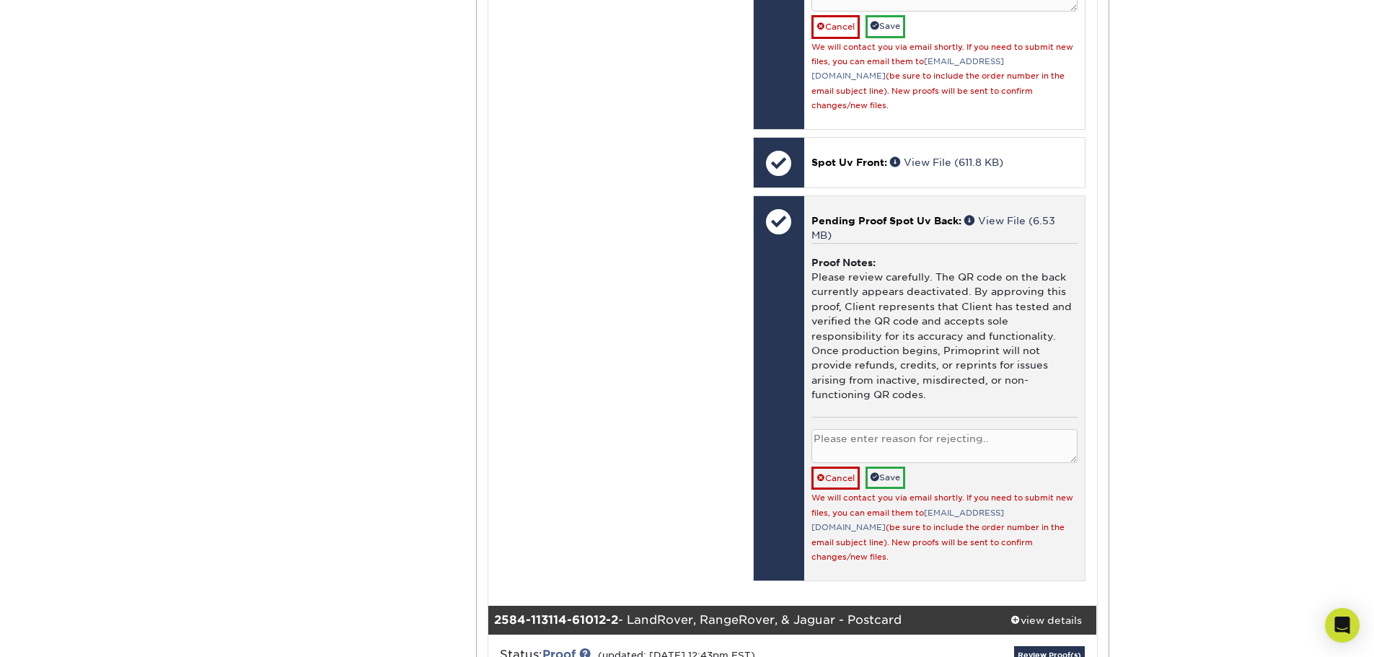
click at [830, 432] on textarea at bounding box center [944, 446] width 266 height 34
type textarea "Need to replace the qr code"
click at [896, 467] on link "Save" at bounding box center [885, 478] width 40 height 22
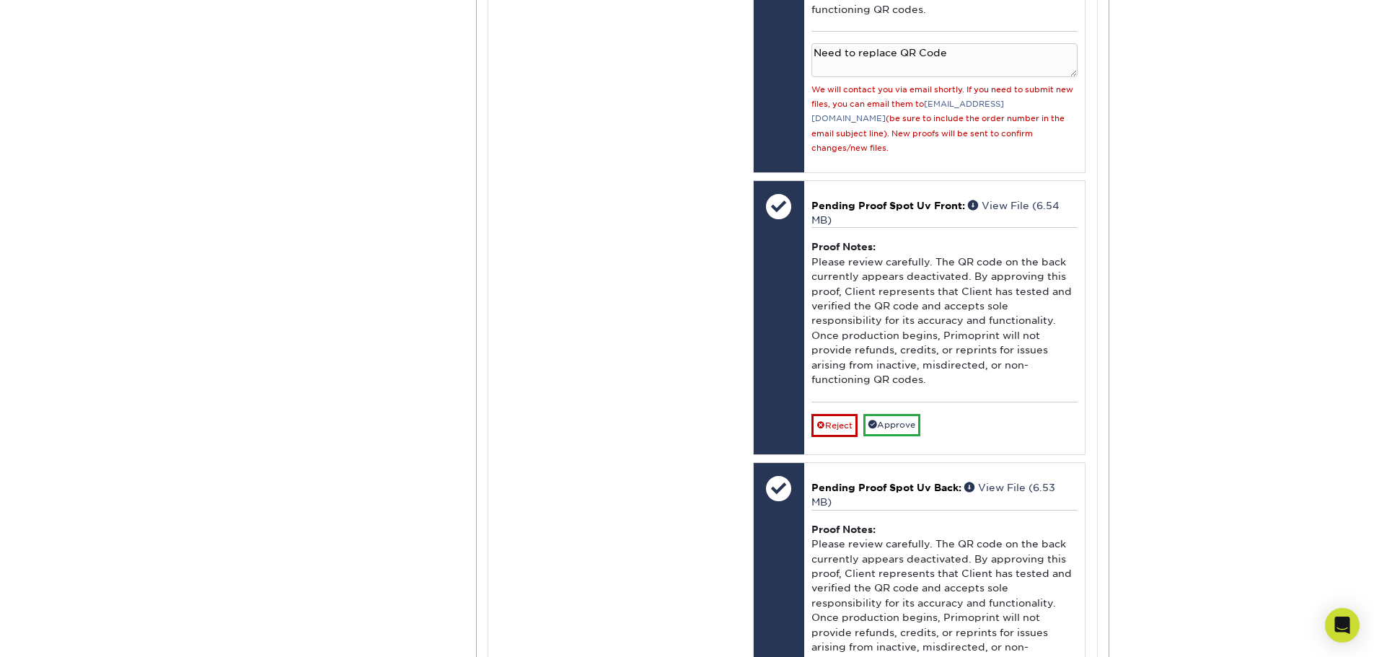
scroll to position [2957, 0]
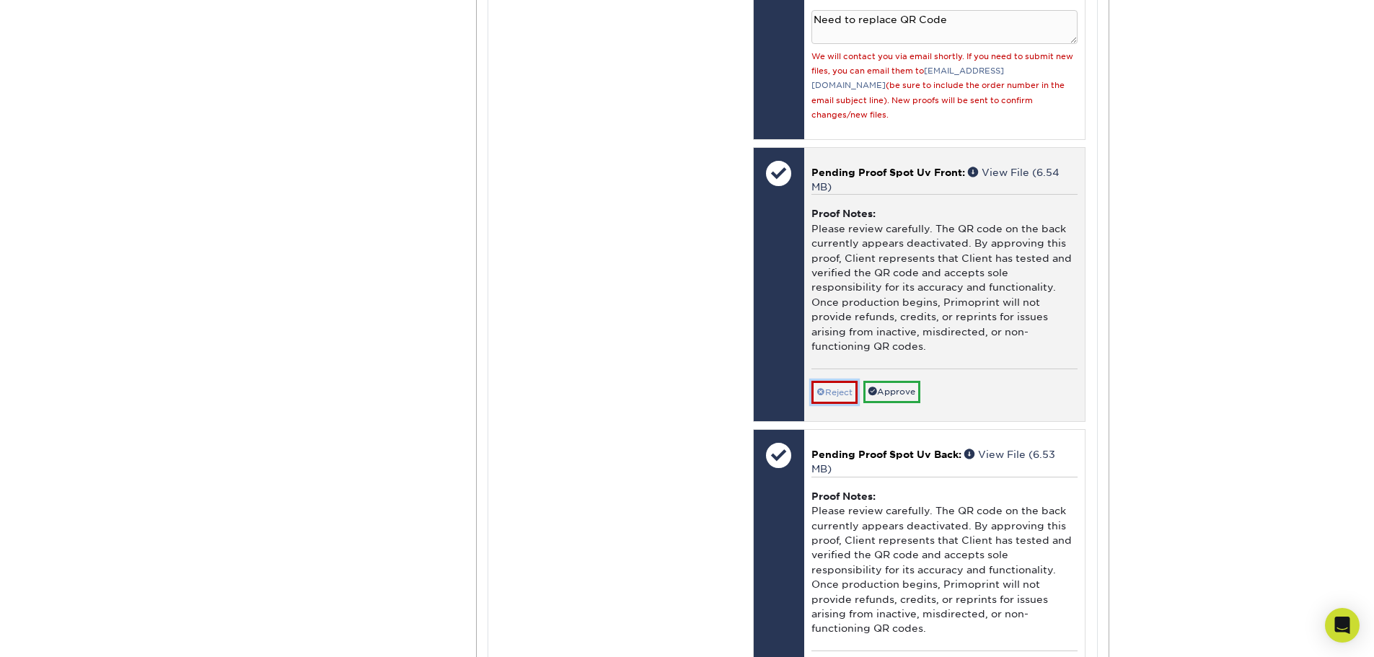
click at [850, 381] on link "Reject" at bounding box center [834, 392] width 46 height 23
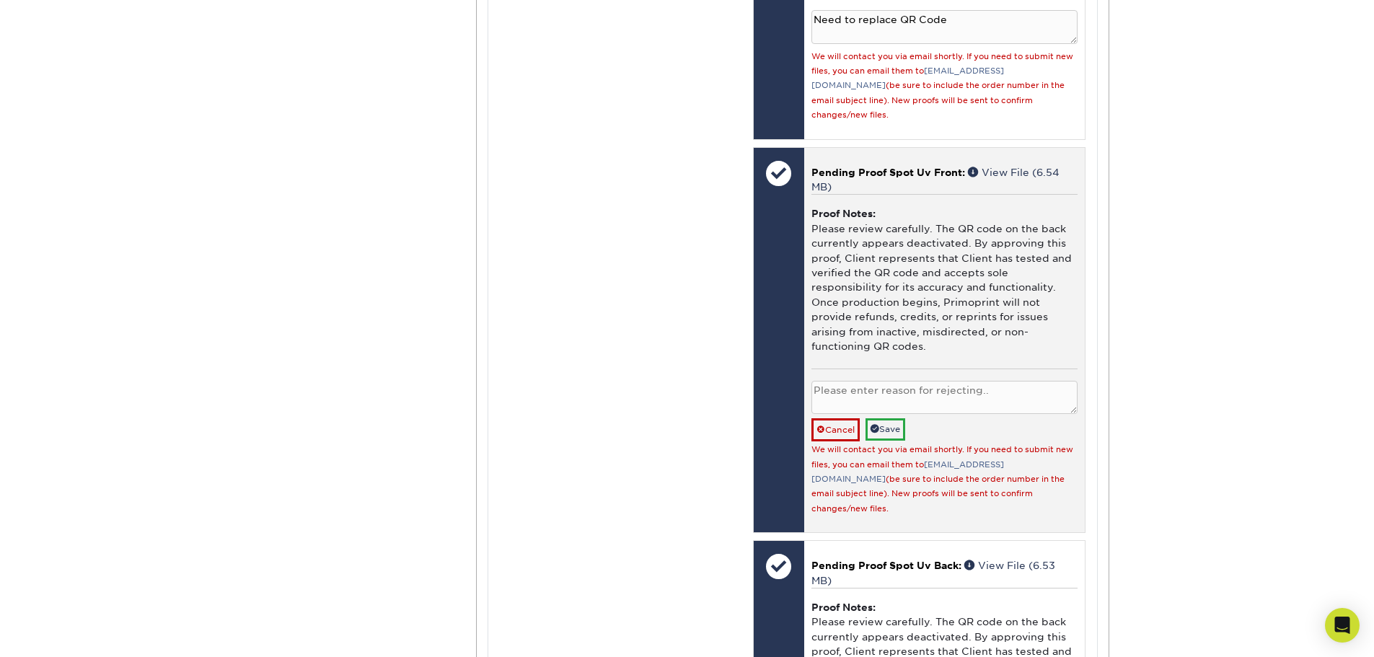
click at [850, 381] on textarea at bounding box center [944, 398] width 266 height 34
type textarea "z"
type textarea "need to replace the qr code"
click at [891, 418] on link "Save" at bounding box center [885, 429] width 40 height 22
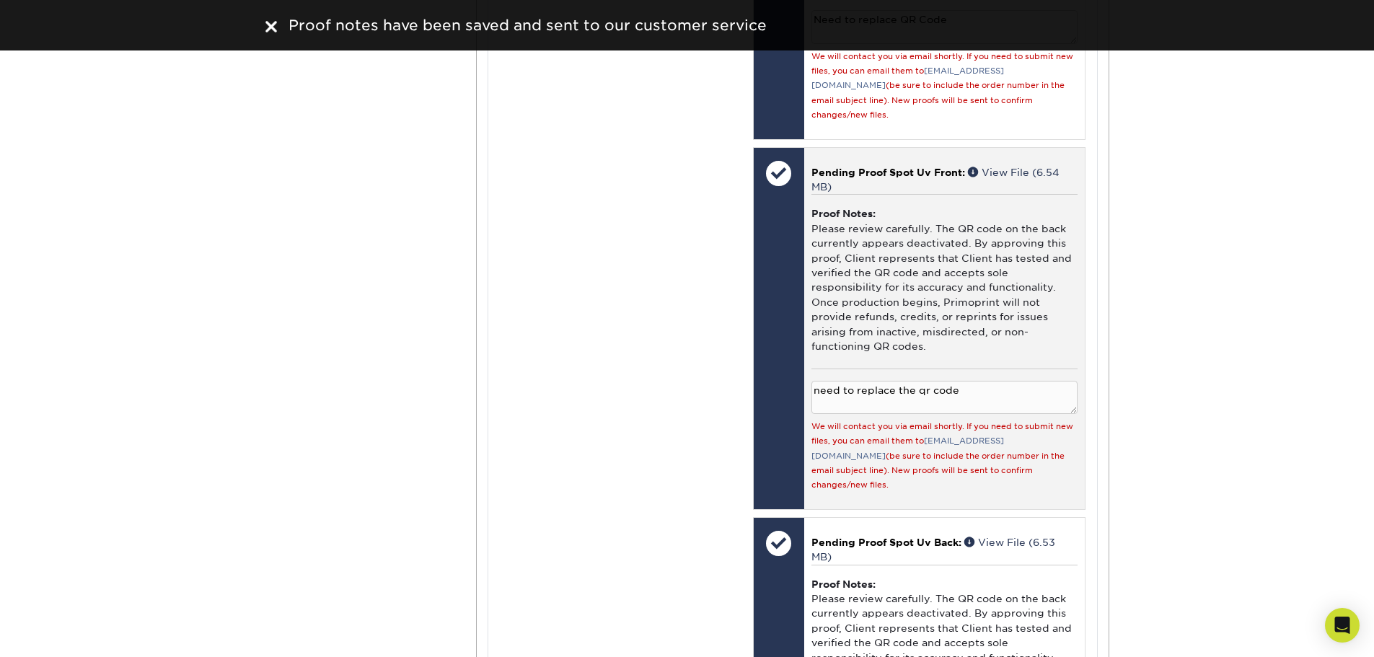
drag, startPoint x: 976, startPoint y: 325, endPoint x: 778, endPoint y: 322, distance: 197.6
click at [778, 322] on div "Spot Uv Front: Click to select or drag and drop the file here. Choose file Spot…" at bounding box center [919, 328] width 332 height 363
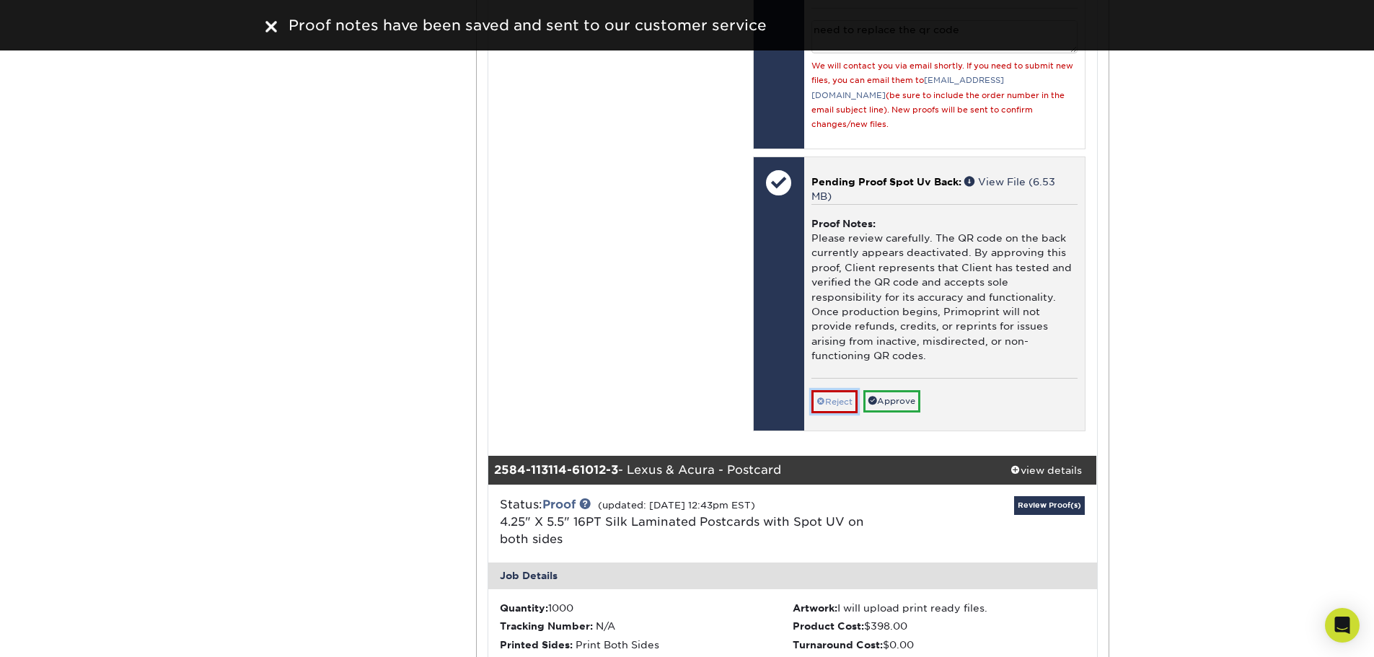
click at [836, 390] on link "Reject" at bounding box center [834, 401] width 46 height 23
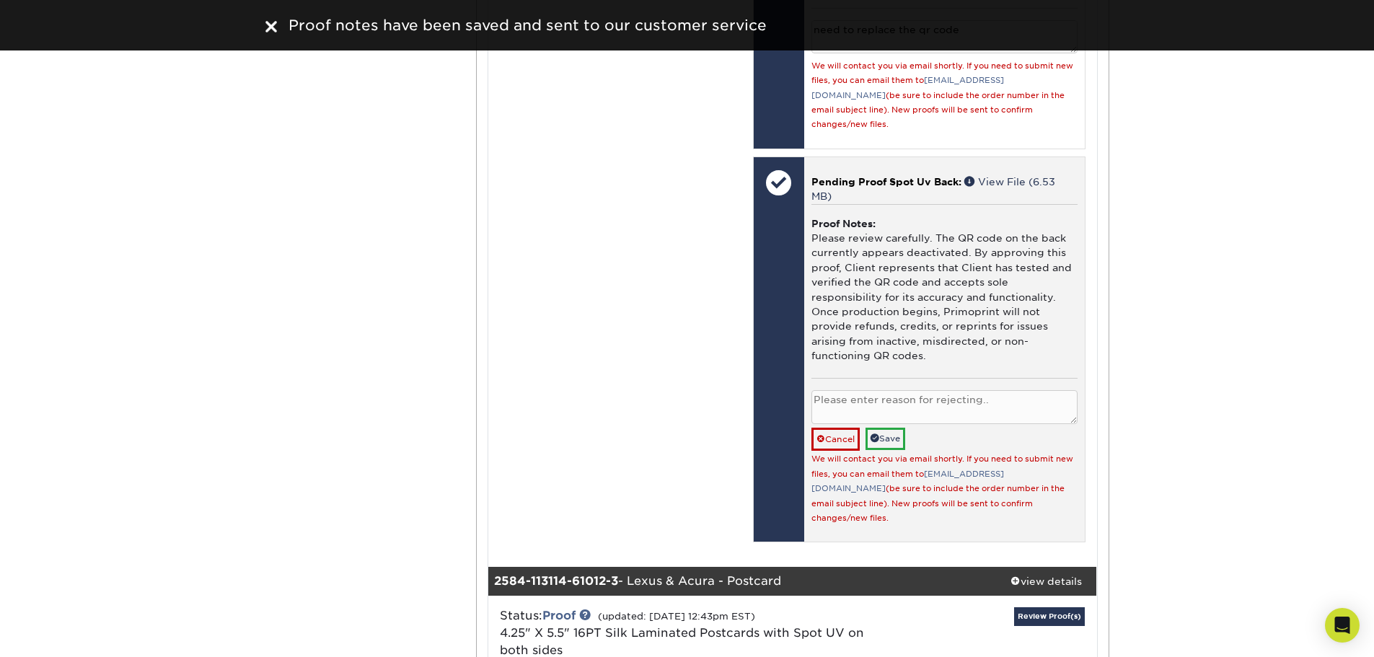
click at [833, 390] on textarea at bounding box center [944, 407] width 266 height 34
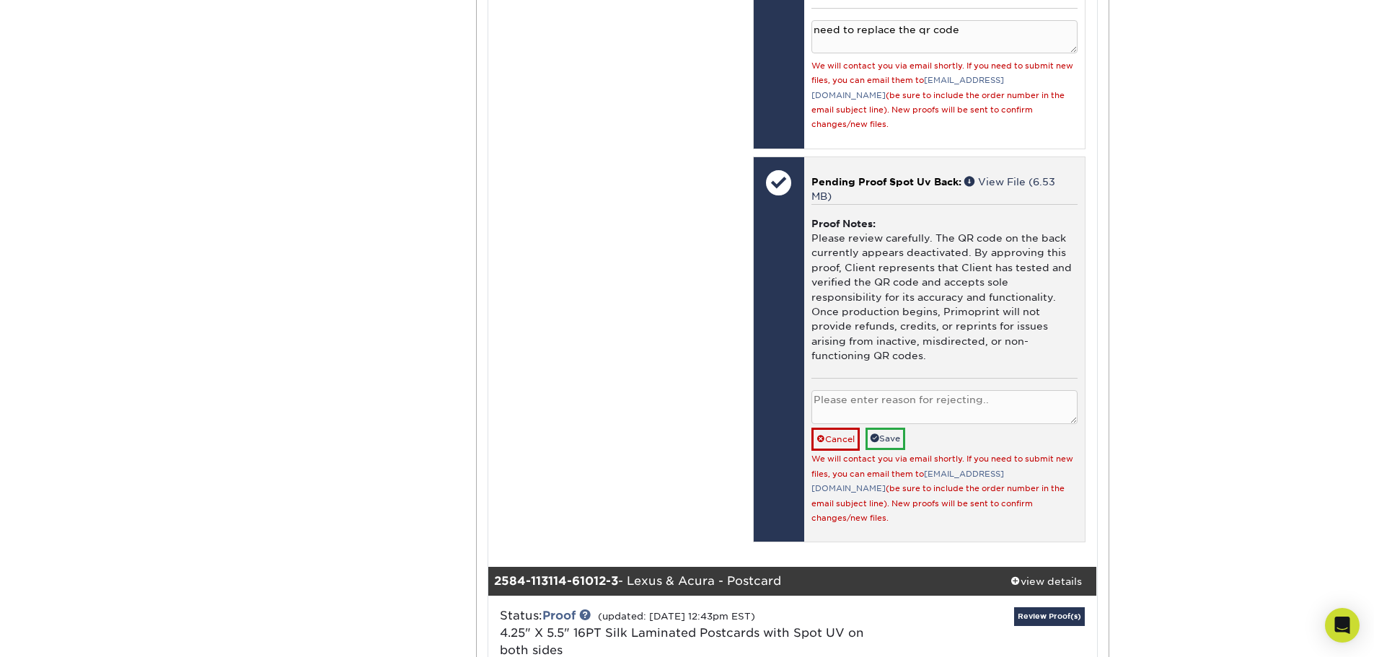
paste textarea "need to replace the qr code"
type textarea "need to replace the qr code"
click at [889, 428] on link "Save" at bounding box center [885, 439] width 40 height 22
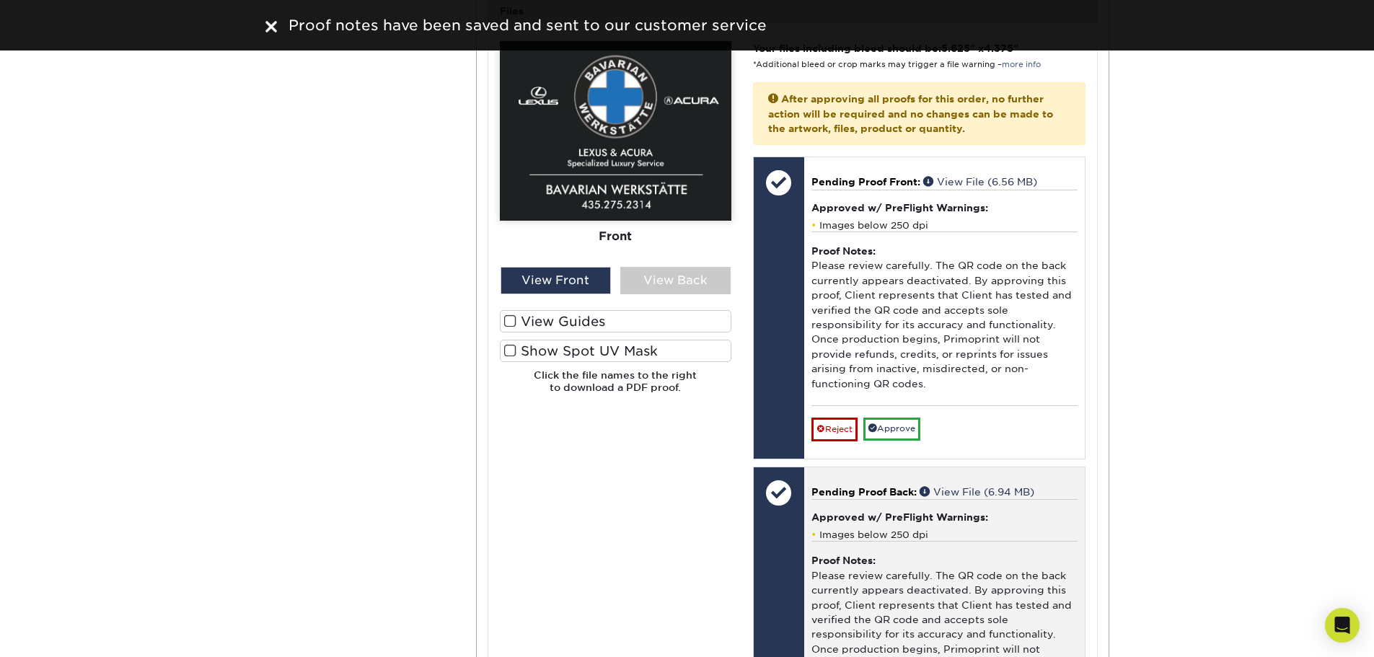
scroll to position [4327, 0]
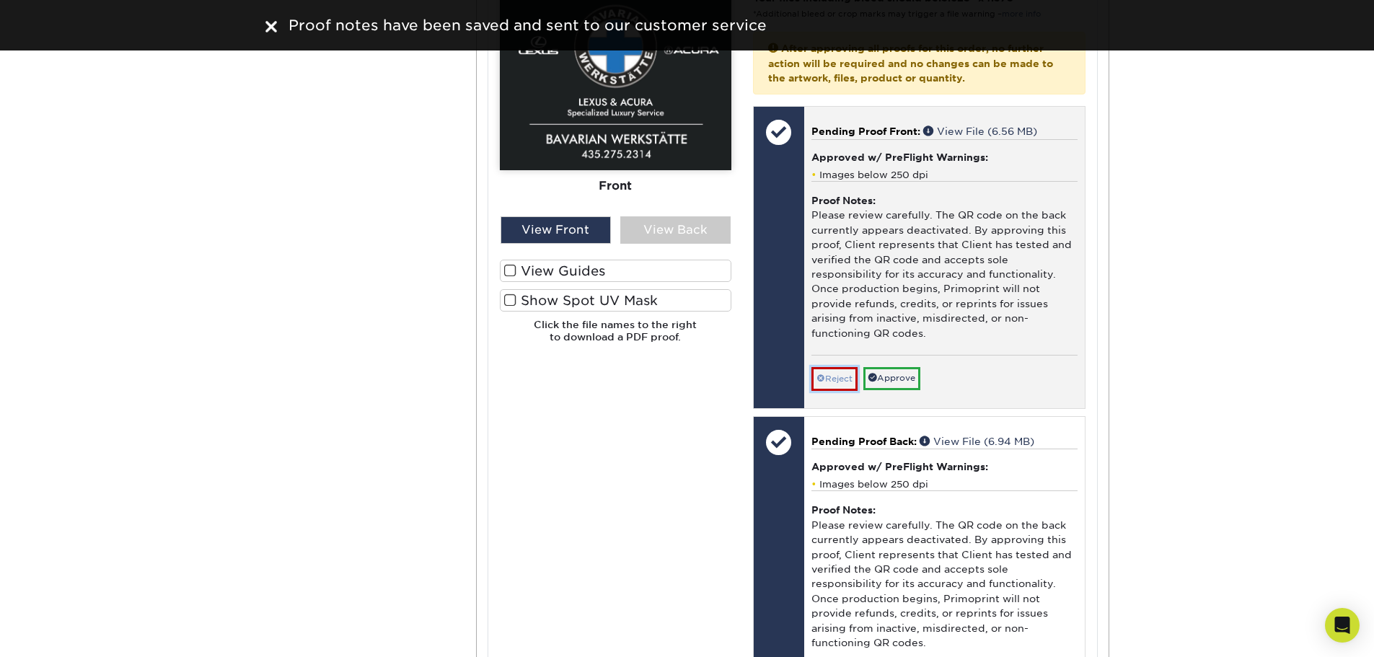
click at [843, 367] on link "Reject" at bounding box center [834, 378] width 46 height 23
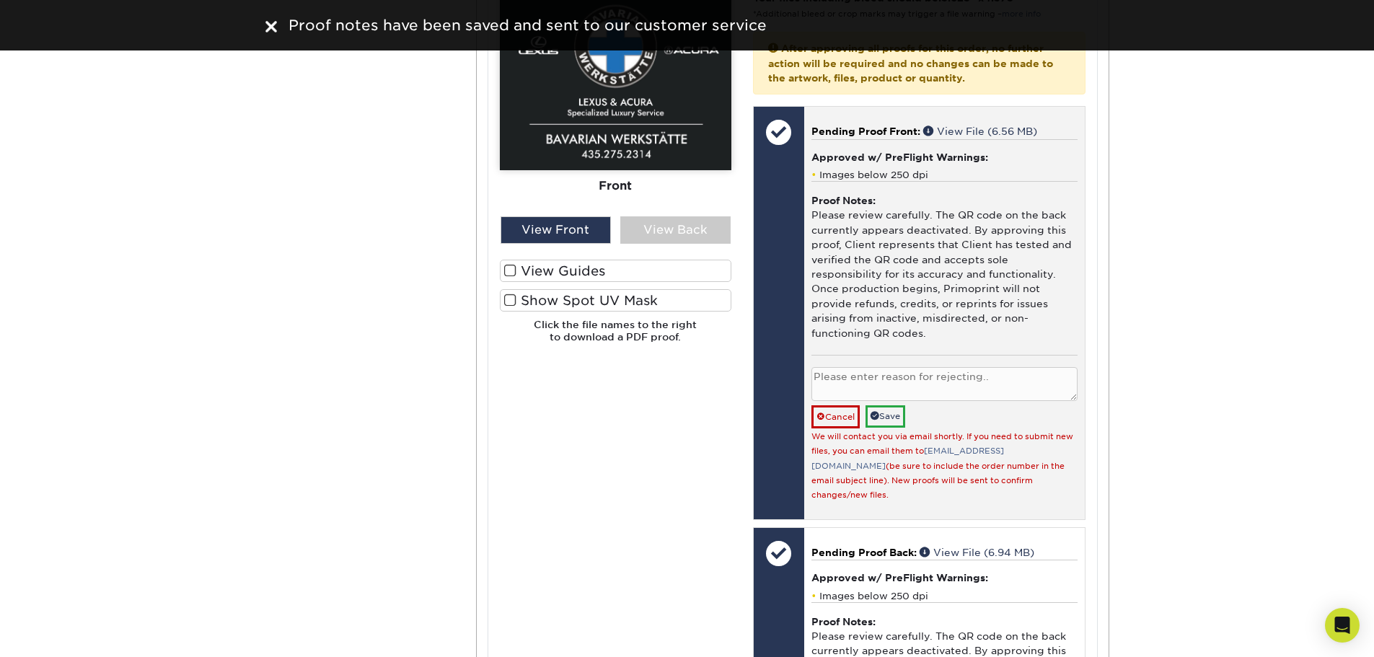
click at [847, 367] on textarea at bounding box center [944, 384] width 266 height 34
paste textarea "need to replace the qr code"
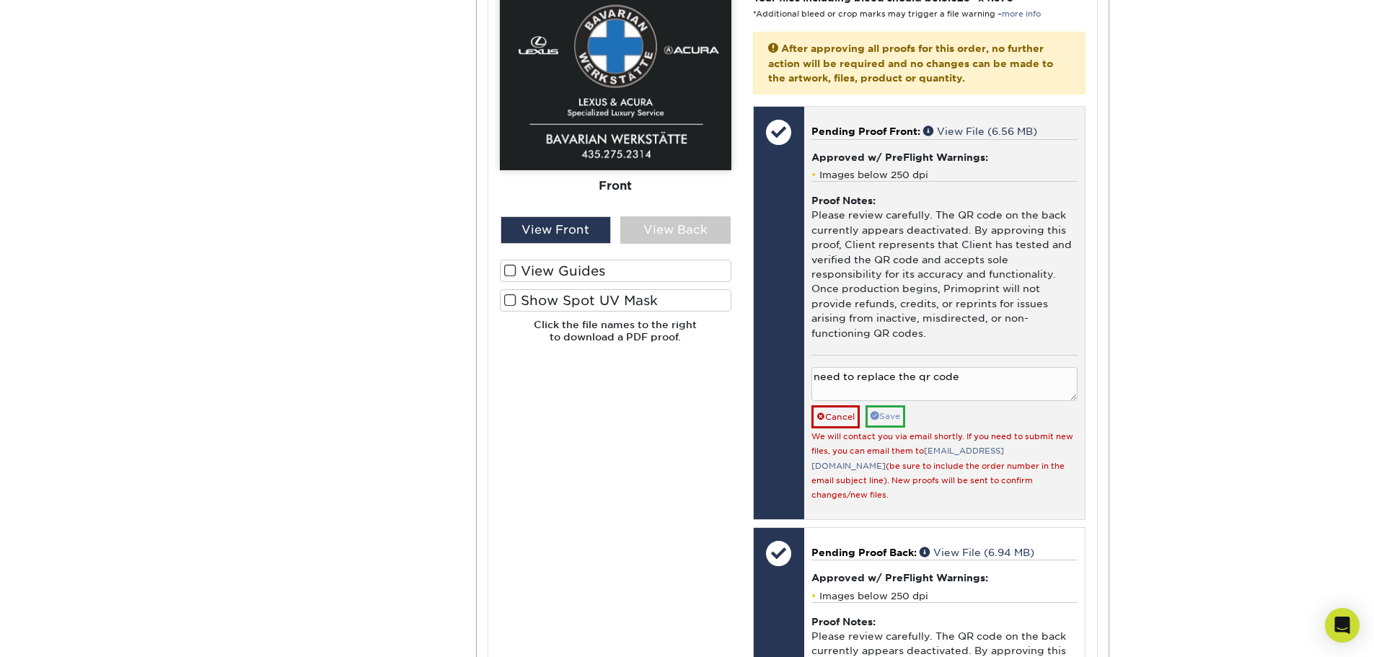
type textarea "need to replace the qr code"
click at [890, 405] on link "Save" at bounding box center [885, 416] width 40 height 22
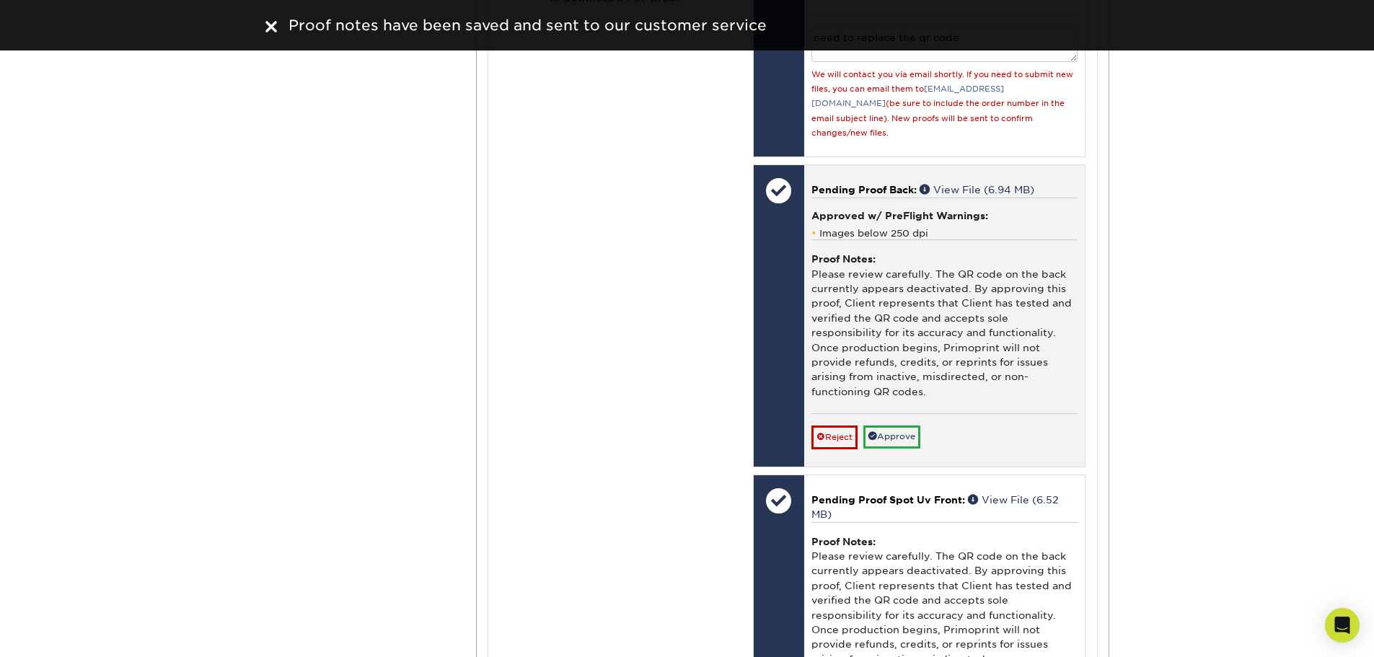
scroll to position [4688, 0]
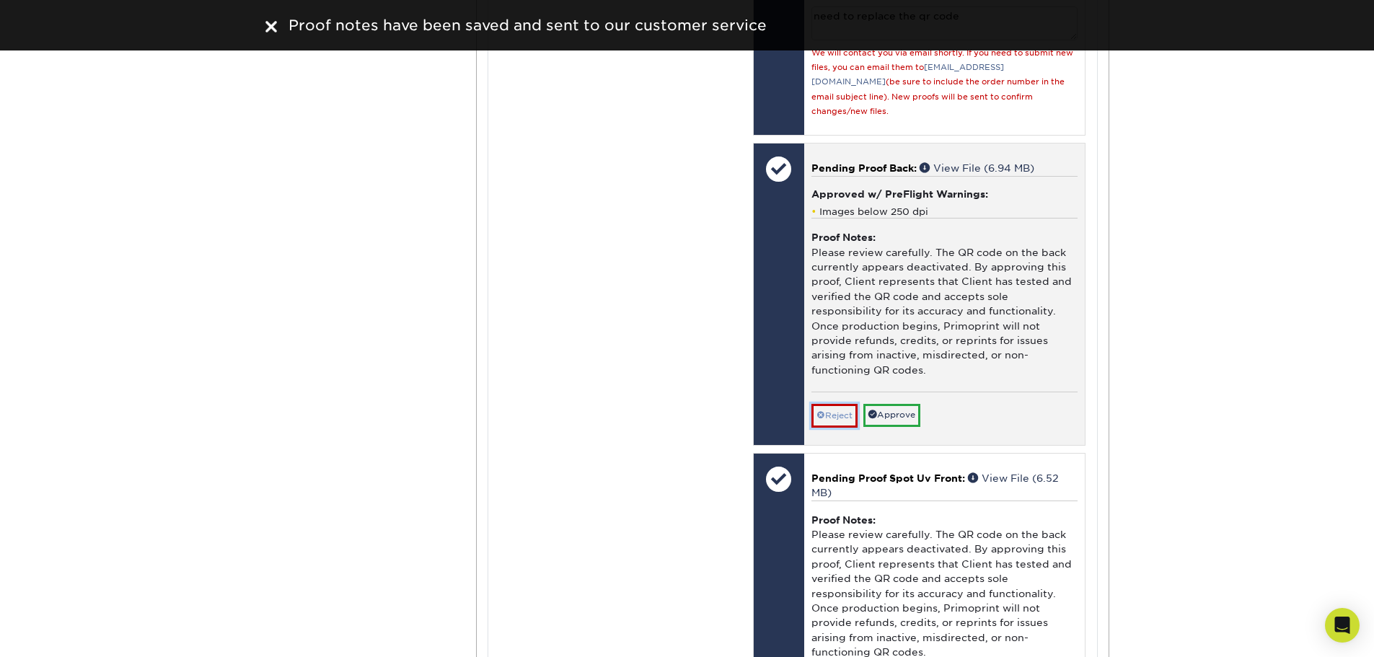
click at [833, 404] on link "Reject" at bounding box center [834, 415] width 46 height 23
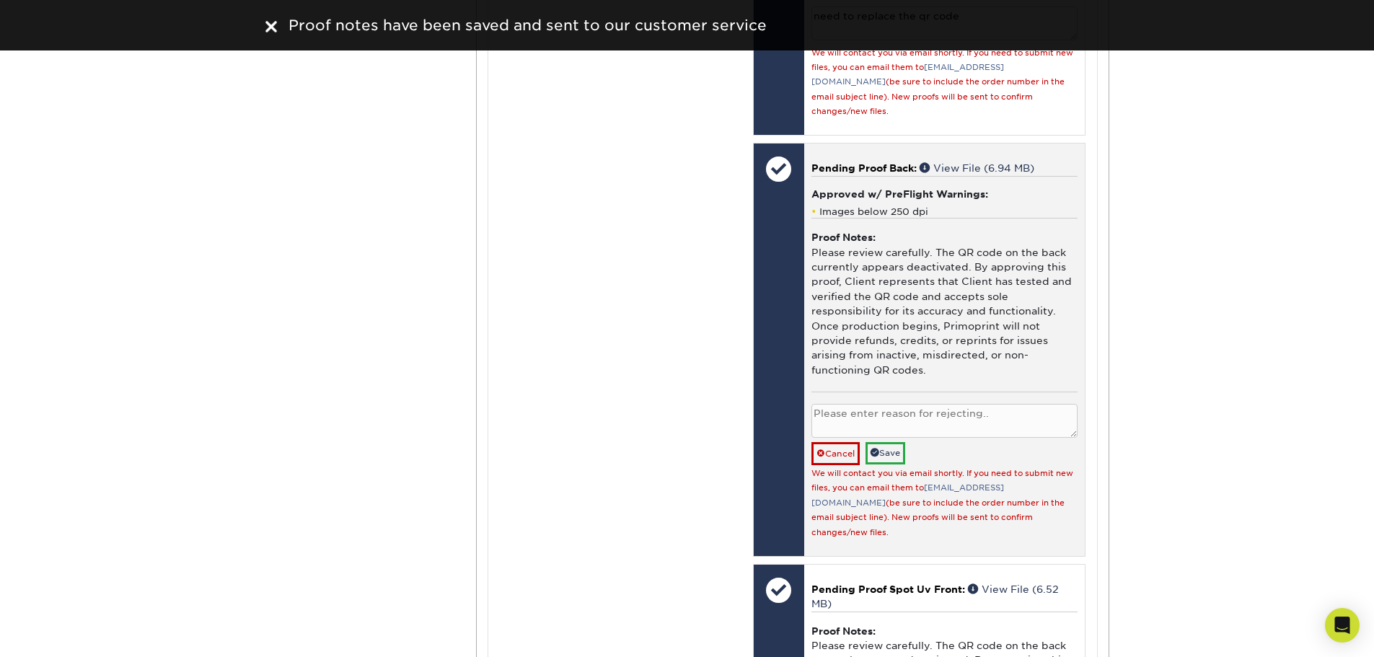
click at [868, 404] on textarea at bounding box center [944, 421] width 266 height 34
paste textarea "need to replace the qr code"
type textarea "need to replace the qr code"
click at [891, 442] on link "Save" at bounding box center [885, 453] width 40 height 22
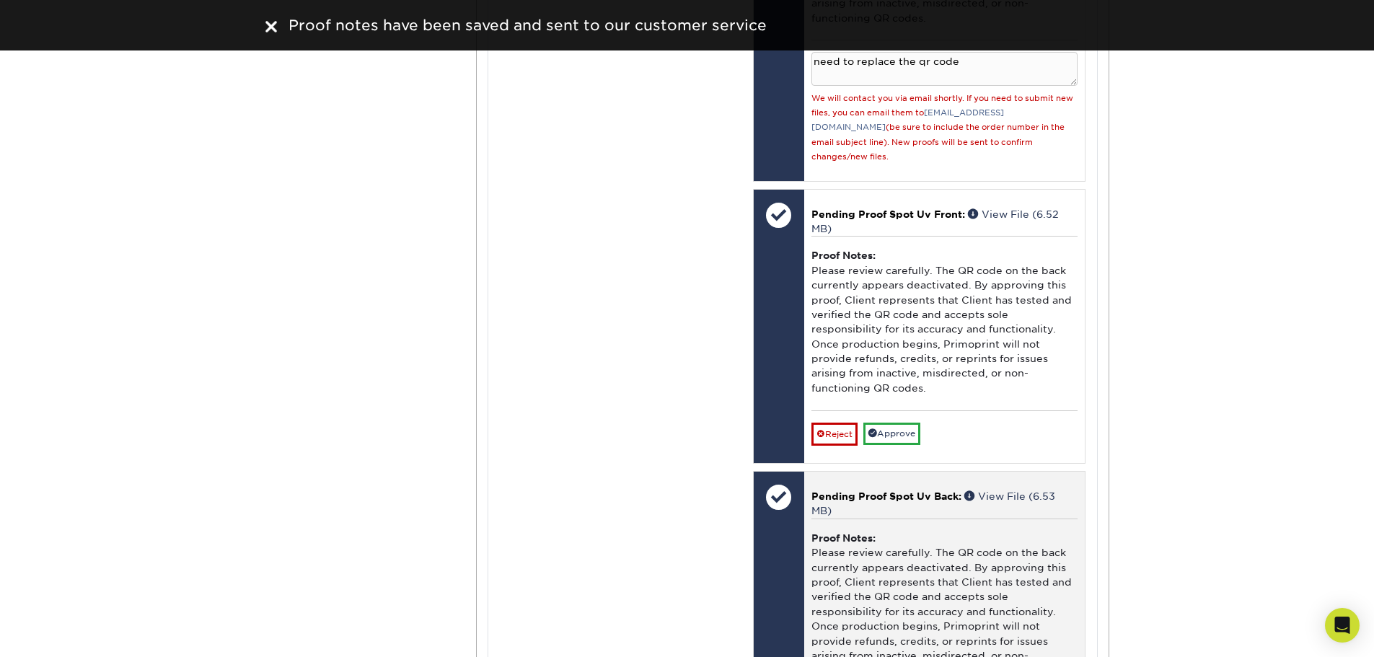
scroll to position [5048, 0]
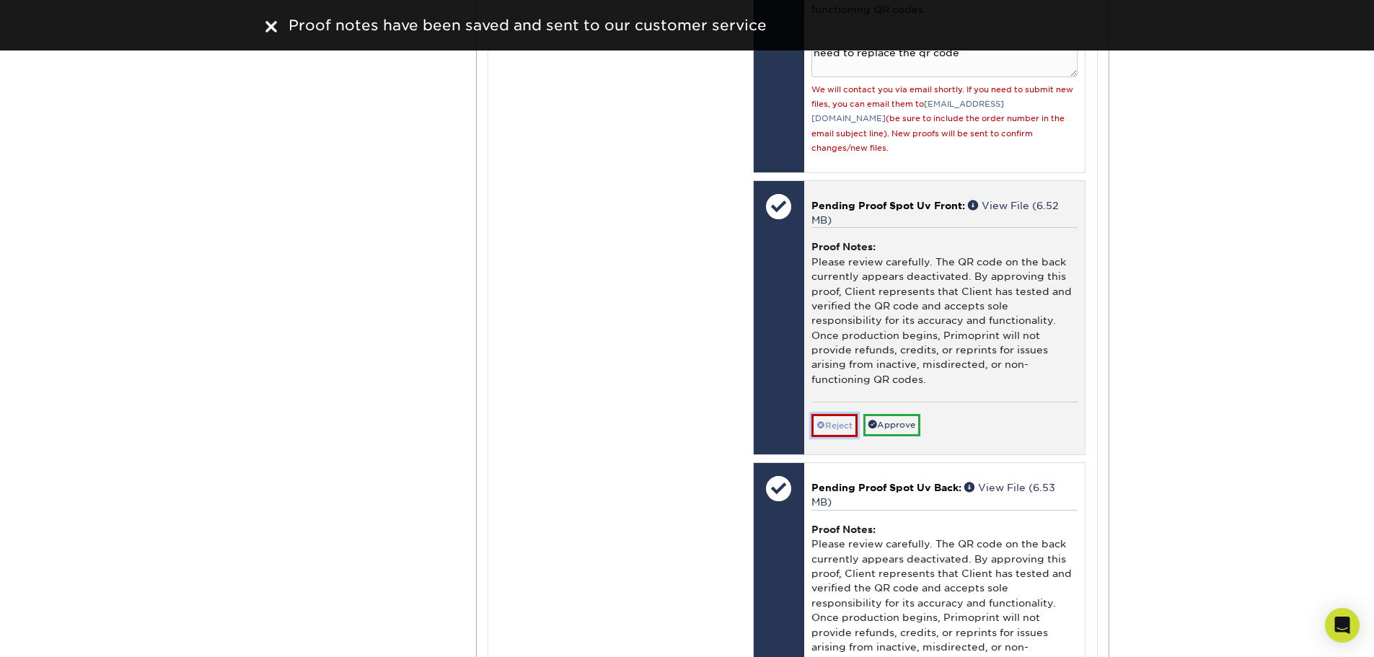
click at [840, 414] on link "Reject" at bounding box center [834, 425] width 46 height 23
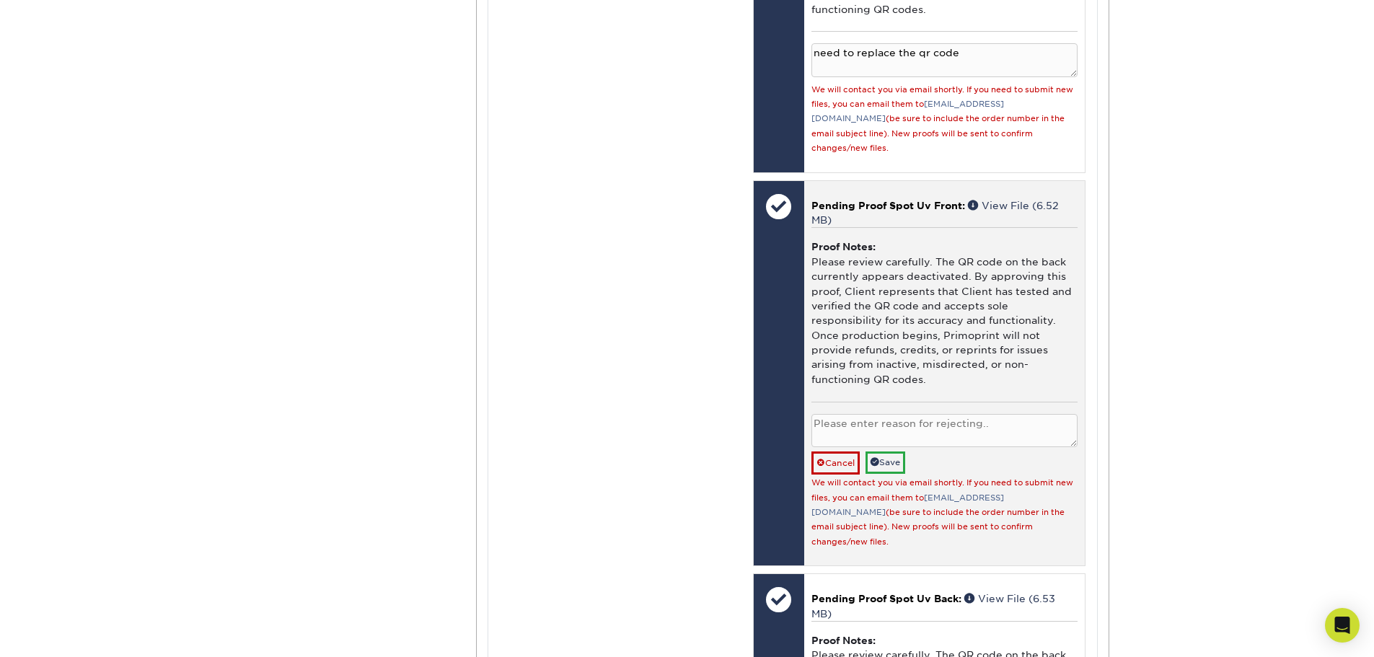
click at [843, 414] on textarea at bounding box center [944, 431] width 266 height 34
paste textarea "need to replace the qr code"
type textarea "need to replace the qr code"
click at [890, 451] on link "Save" at bounding box center [885, 462] width 40 height 22
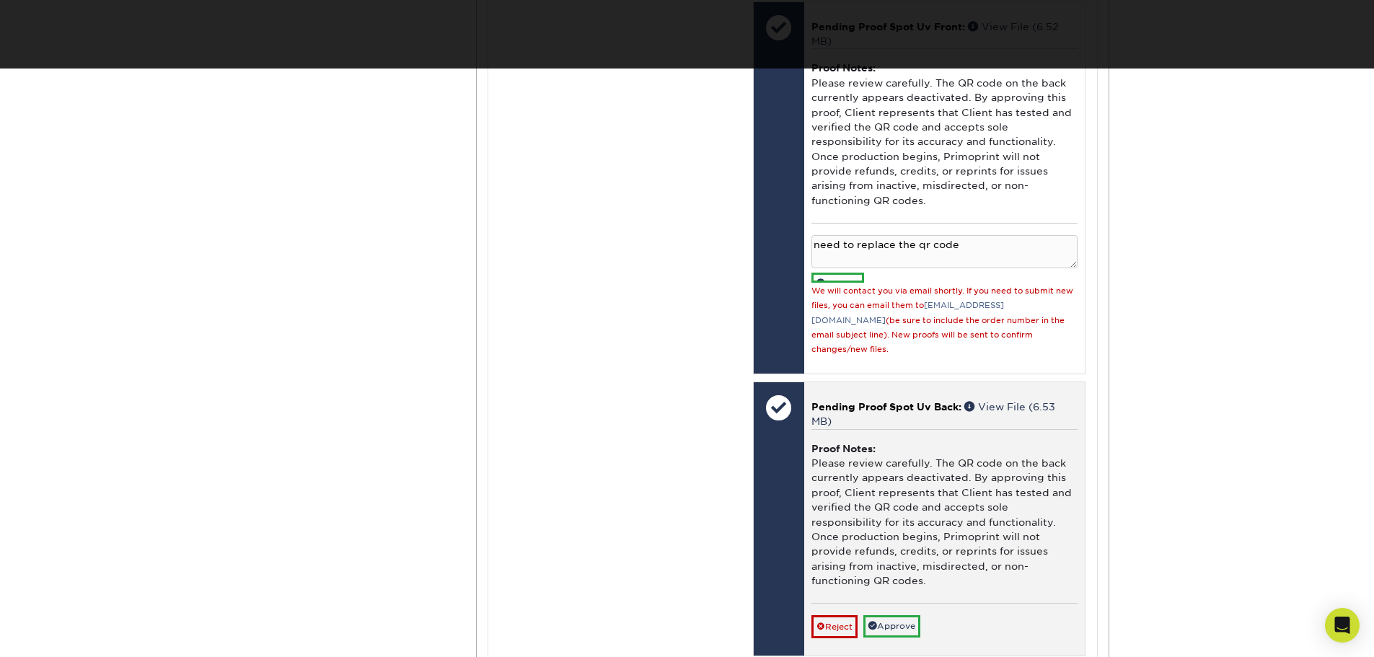
scroll to position [5265, 0]
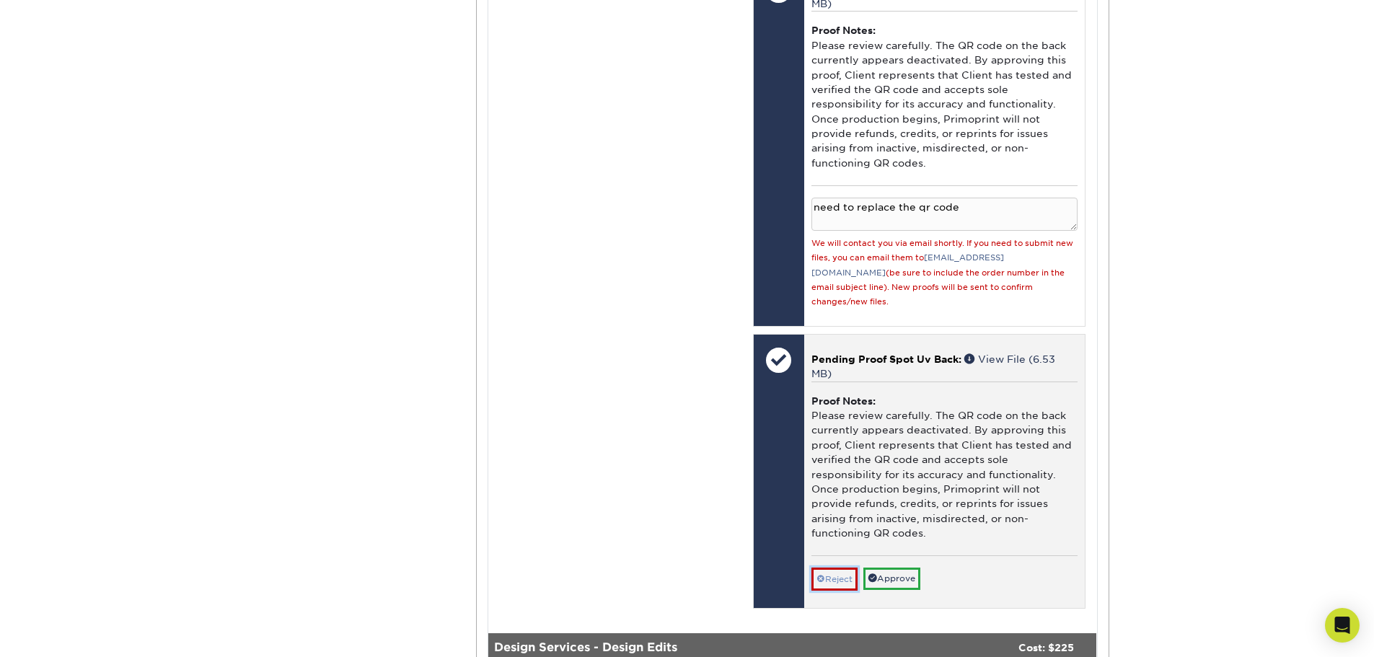
click at [824, 574] on span at bounding box center [820, 579] width 9 height 10
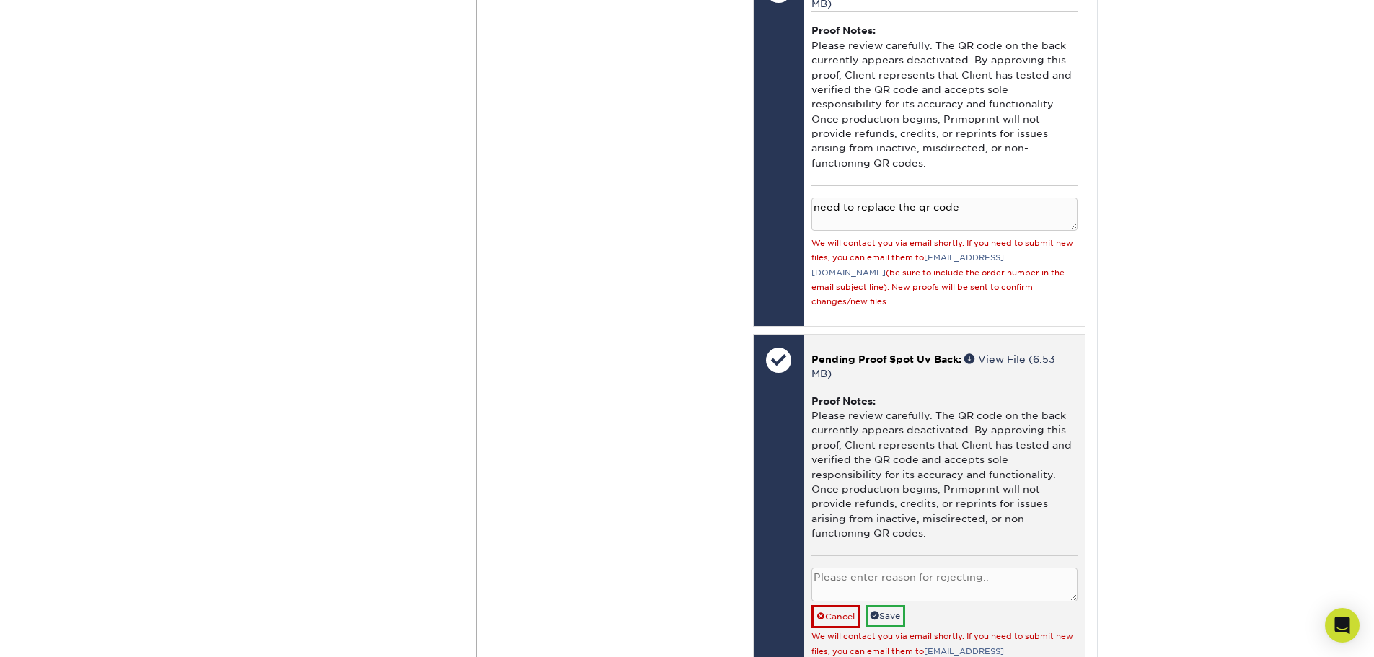
click at [824, 568] on textarea at bounding box center [944, 585] width 266 height 34
paste textarea "need to replace the qr code"
type textarea "need to replace the qr code"
click at [892, 605] on link "Save" at bounding box center [885, 616] width 40 height 22
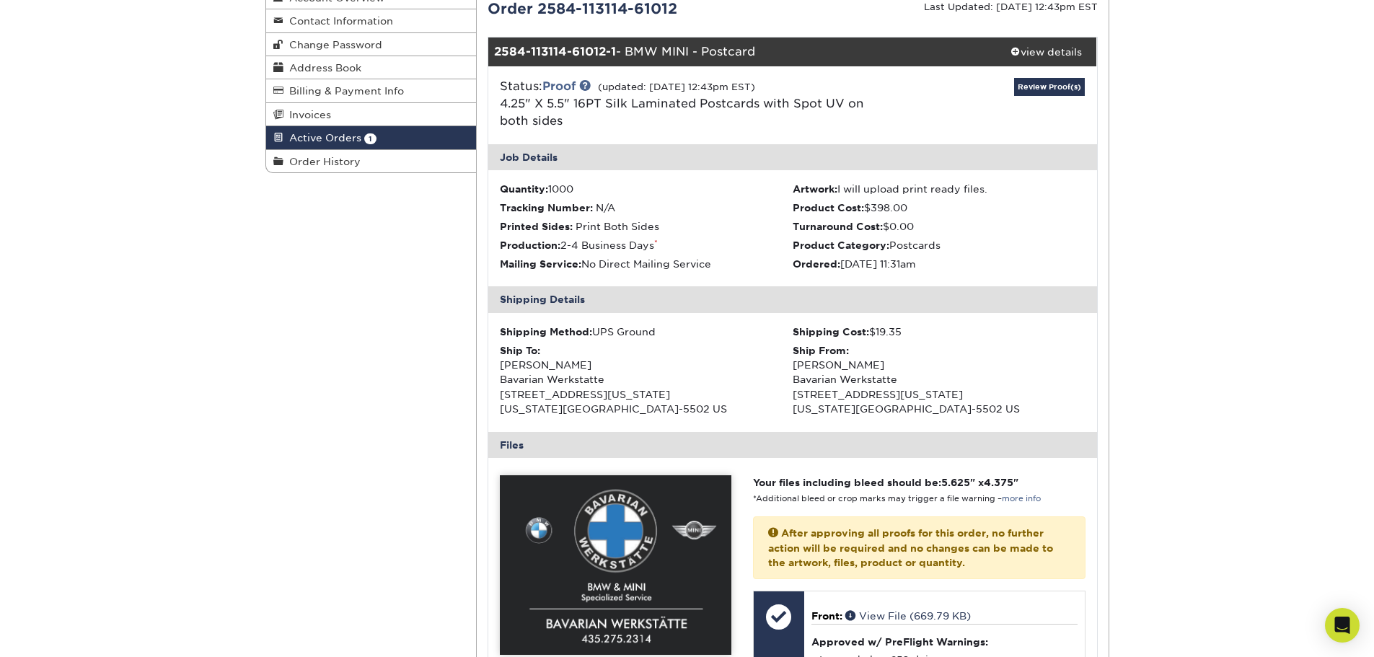
scroll to position [0, 0]
